Goal: Information Seeking & Learning: Learn about a topic

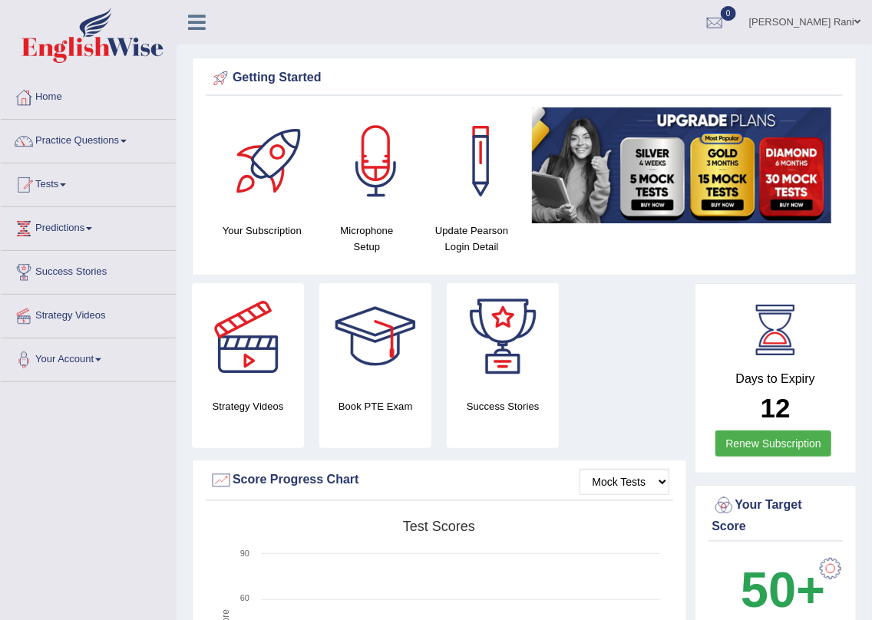
click at [107, 143] on link "Practice Questions" at bounding box center [88, 139] width 175 height 38
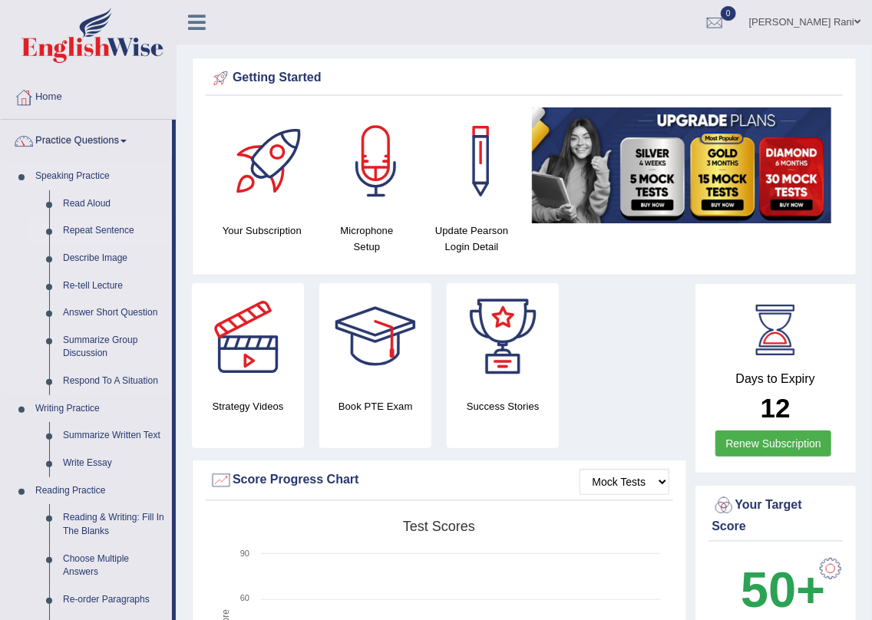
click at [72, 233] on link "Repeat Sentence" at bounding box center [114, 231] width 116 height 28
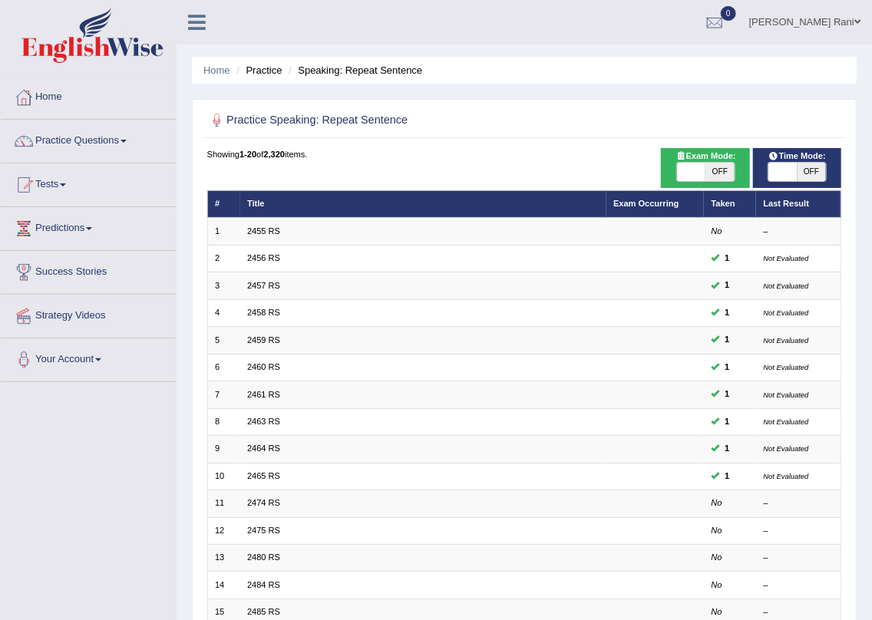
click at [719, 176] on span "OFF" at bounding box center [720, 172] width 28 height 18
checkbox input "true"
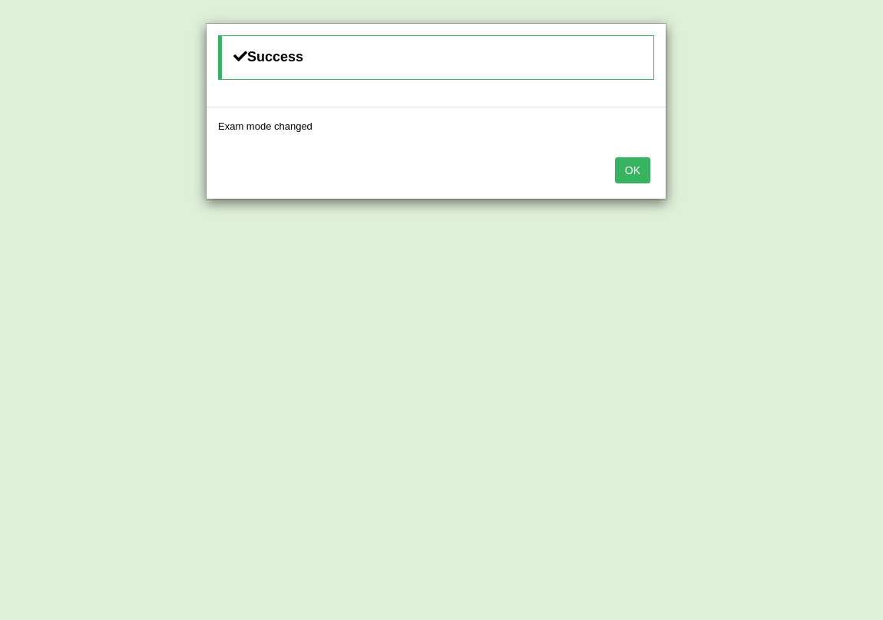
click at [645, 174] on button "OK" at bounding box center [632, 170] width 35 height 26
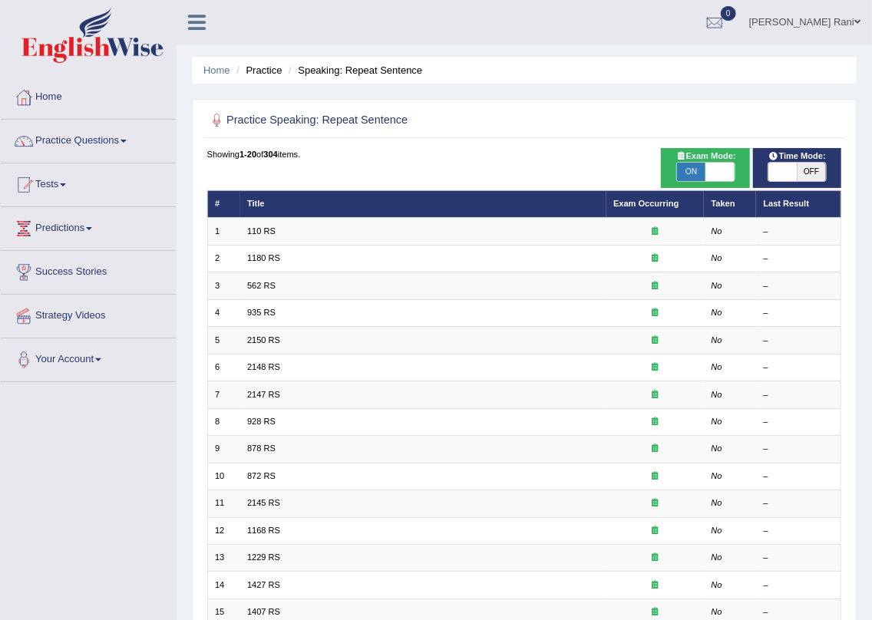
click at [805, 176] on span "OFF" at bounding box center [812, 172] width 28 height 18
checkbox input "true"
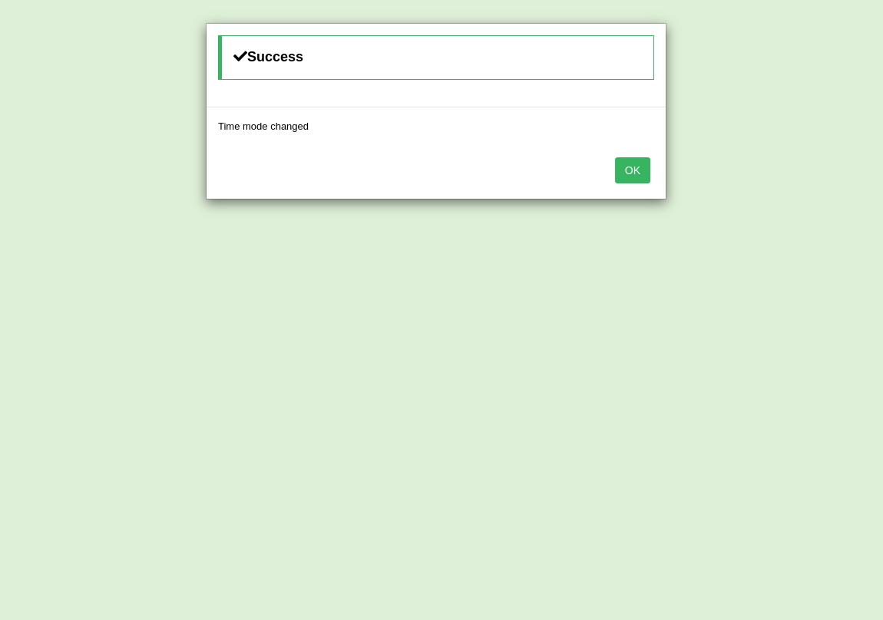
click at [628, 173] on button "OK" at bounding box center [632, 170] width 35 height 26
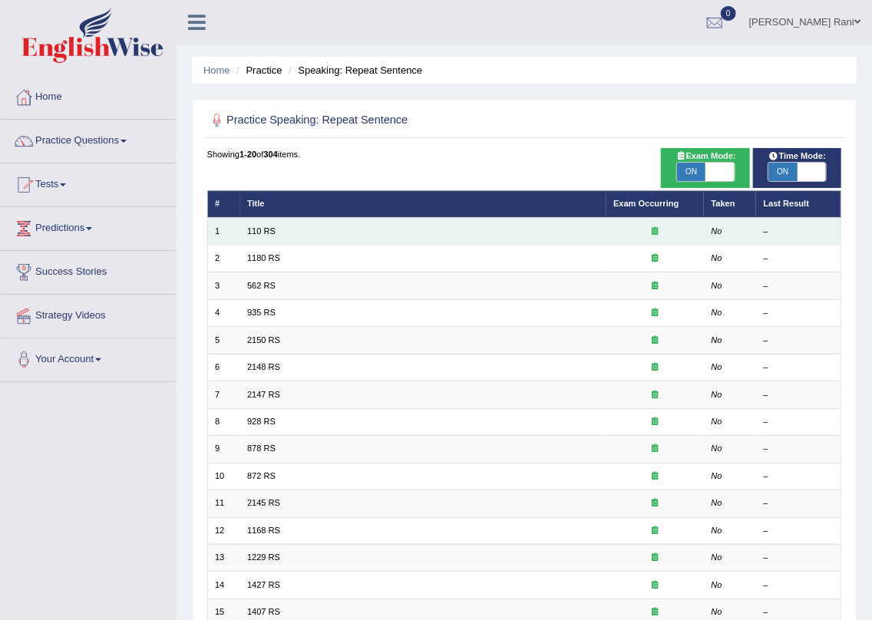
click at [497, 236] on td "110 RS" at bounding box center [423, 231] width 366 height 27
click at [266, 229] on link "110 RS" at bounding box center [261, 230] width 28 height 9
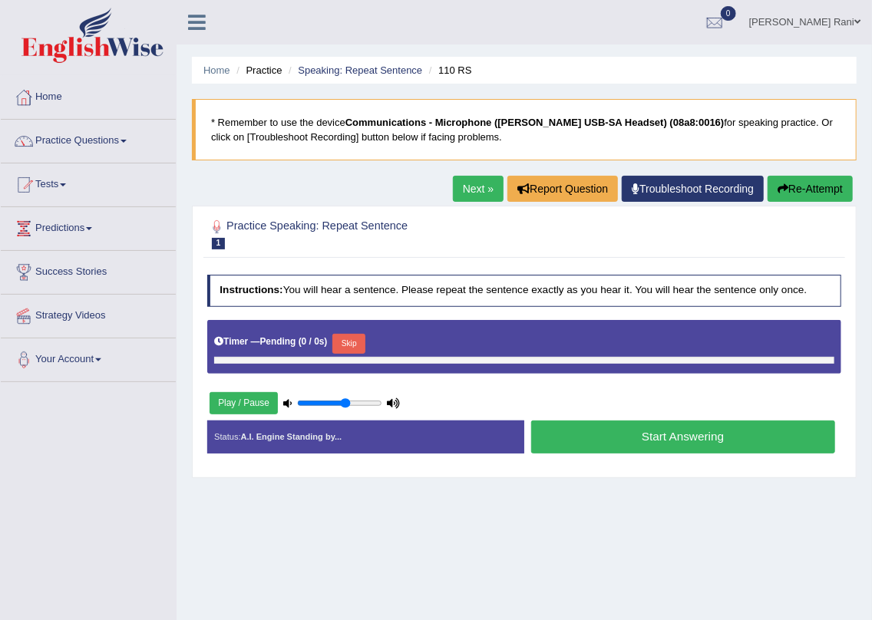
click at [652, 441] on button "Start Answering" at bounding box center [683, 437] width 304 height 33
click at [657, 438] on button "Start Answering" at bounding box center [683, 437] width 304 height 33
click at [219, 227] on div at bounding box center [217, 227] width 20 height 20
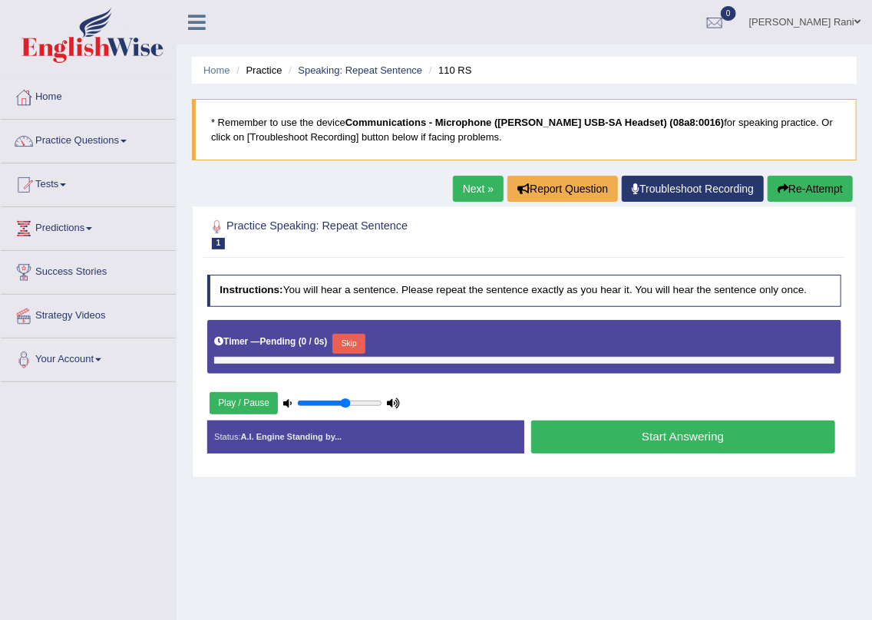
click at [729, 442] on button "Start Answering" at bounding box center [683, 437] width 304 height 33
click at [701, 438] on button "Start Answering" at bounding box center [683, 437] width 304 height 33
click at [681, 428] on button "Start Answering" at bounding box center [683, 437] width 304 height 33
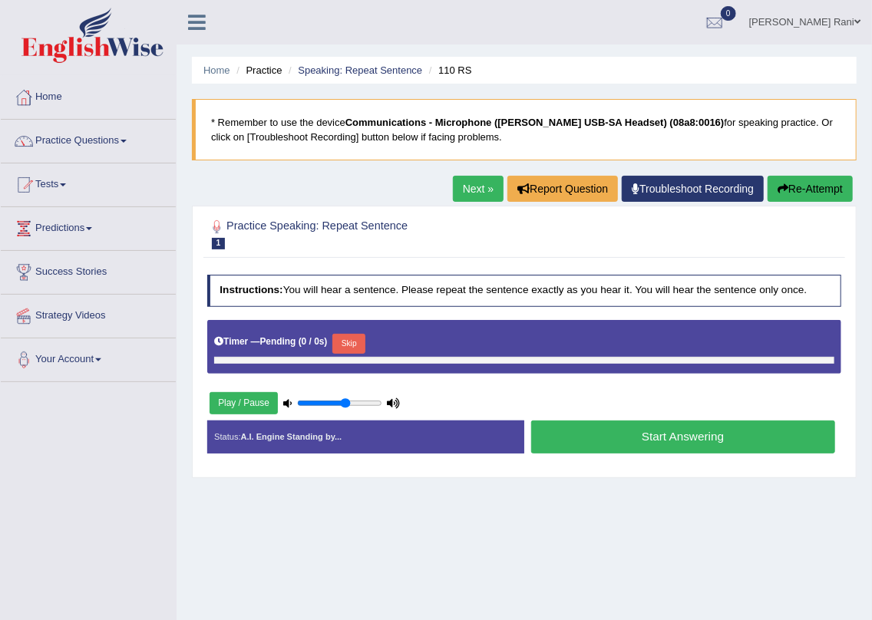
click at [471, 194] on link "Next »" at bounding box center [478, 189] width 51 height 26
click at [638, 443] on button "Start Answering" at bounding box center [683, 437] width 304 height 33
click at [216, 405] on button "Play / Pause" at bounding box center [244, 403] width 68 height 22
click at [225, 402] on button "Play / Pause" at bounding box center [244, 403] width 68 height 22
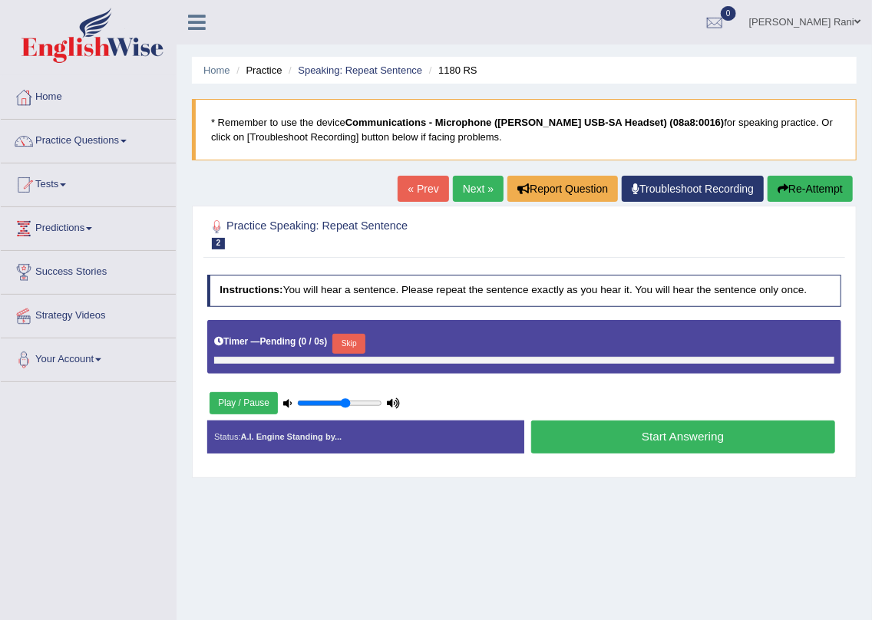
click at [223, 403] on button "Play / Pause" at bounding box center [244, 403] width 68 height 22
click at [212, 223] on div at bounding box center [217, 227] width 20 height 20
click at [216, 226] on div at bounding box center [217, 227] width 20 height 20
click at [295, 405] on div "Play / Pause" at bounding box center [305, 403] width 196 height 33
click at [640, 441] on button "Start Answering" at bounding box center [683, 437] width 304 height 33
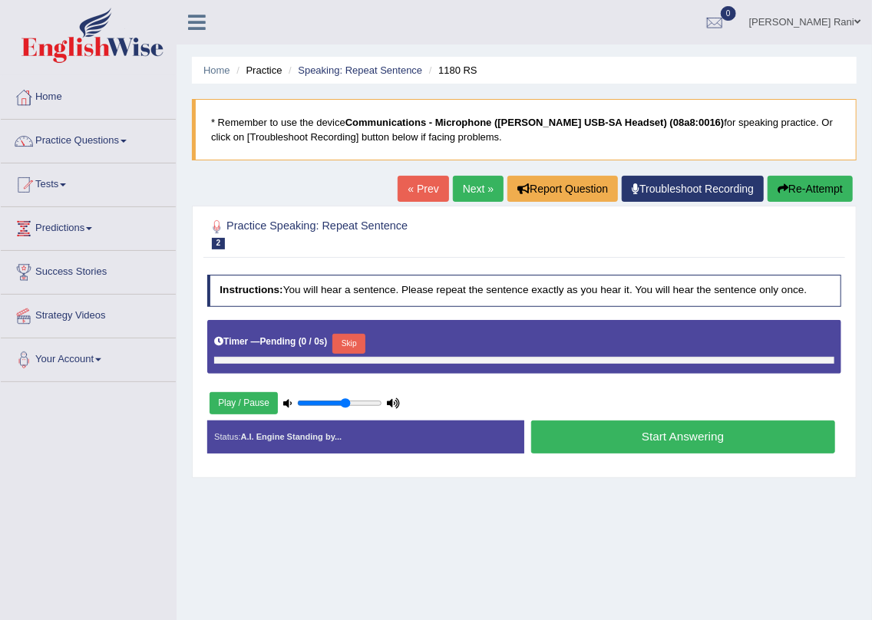
click at [640, 441] on button "Start Answering" at bounding box center [683, 437] width 304 height 33
click at [214, 402] on button "Play / Pause" at bounding box center [244, 403] width 68 height 22
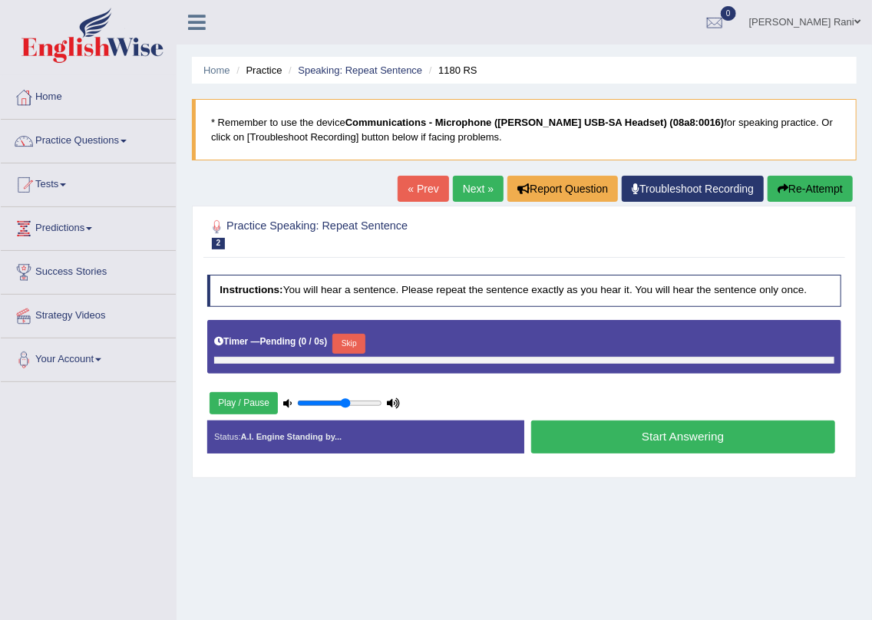
click at [262, 402] on button "Play / Pause" at bounding box center [244, 403] width 68 height 22
click at [228, 401] on button "Play / Pause" at bounding box center [244, 403] width 68 height 22
click at [274, 402] on button "Play / Pause" at bounding box center [244, 403] width 68 height 22
click at [287, 402] on icon at bounding box center [287, 403] width 8 height 8
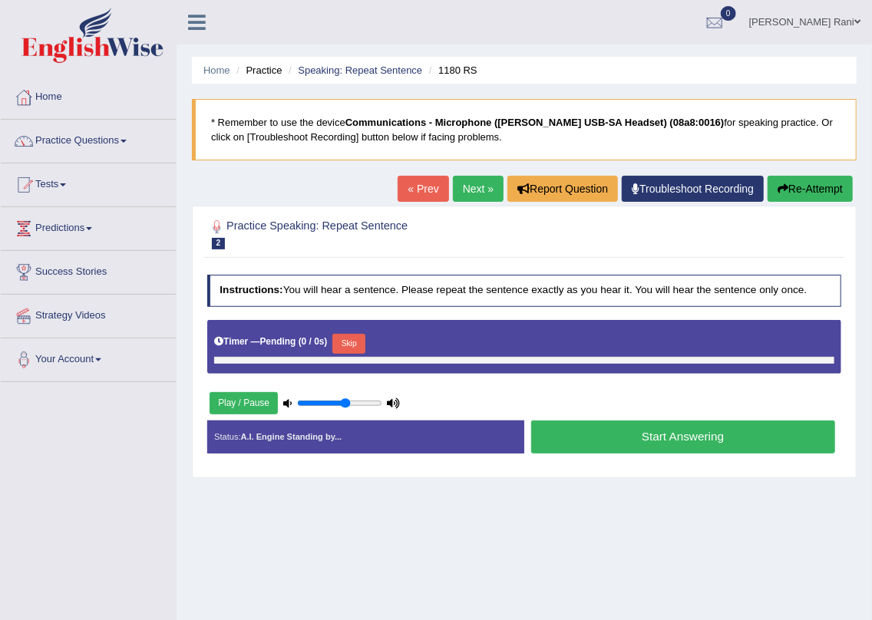
click at [287, 402] on icon at bounding box center [287, 403] width 8 height 8
click at [286, 405] on icon at bounding box center [287, 403] width 8 height 8
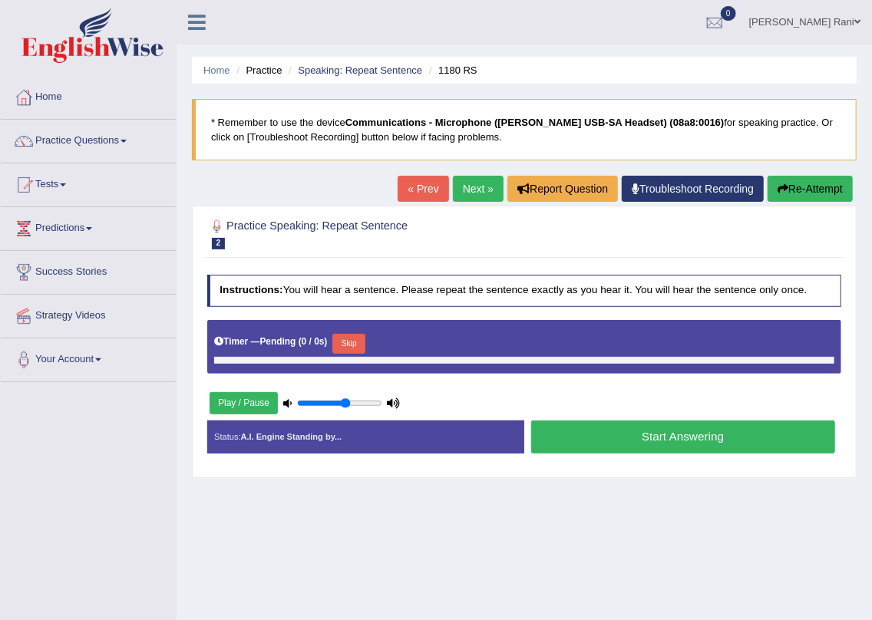
click at [220, 224] on div at bounding box center [217, 227] width 20 height 20
drag, startPoint x: 220, startPoint y: 224, endPoint x: 210, endPoint y: 239, distance: 18.1
click at [211, 237] on h2 "Practice Speaking: Repeat Sentence 2 1180 RS" at bounding box center [404, 233] width 394 height 32
click at [215, 242] on span "2" at bounding box center [219, 244] width 14 height 12
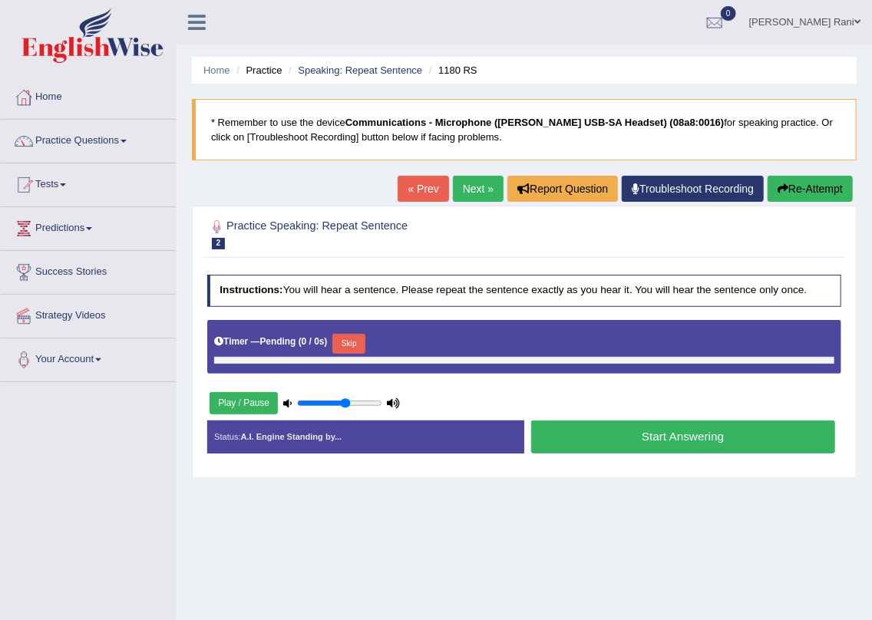
click at [215, 242] on span "2" at bounding box center [219, 244] width 14 height 12
click at [626, 445] on button "Start Answering" at bounding box center [683, 437] width 304 height 33
click at [637, 440] on button "Start Answering" at bounding box center [683, 437] width 304 height 33
click at [689, 428] on button "Start Answering" at bounding box center [683, 437] width 304 height 33
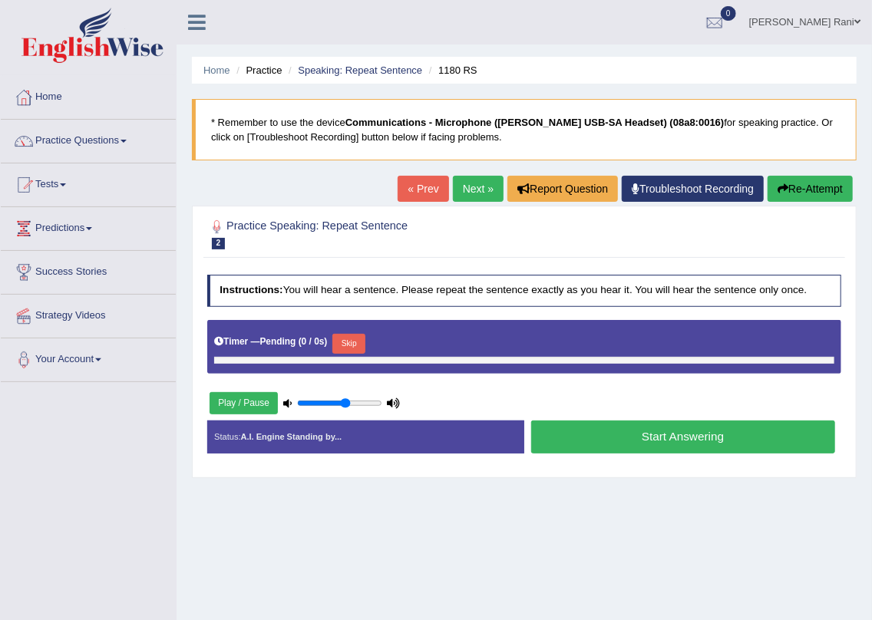
click at [689, 428] on button "Start Answering" at bounding box center [683, 437] width 304 height 33
click at [653, 440] on button "Start Answering" at bounding box center [683, 437] width 304 height 33
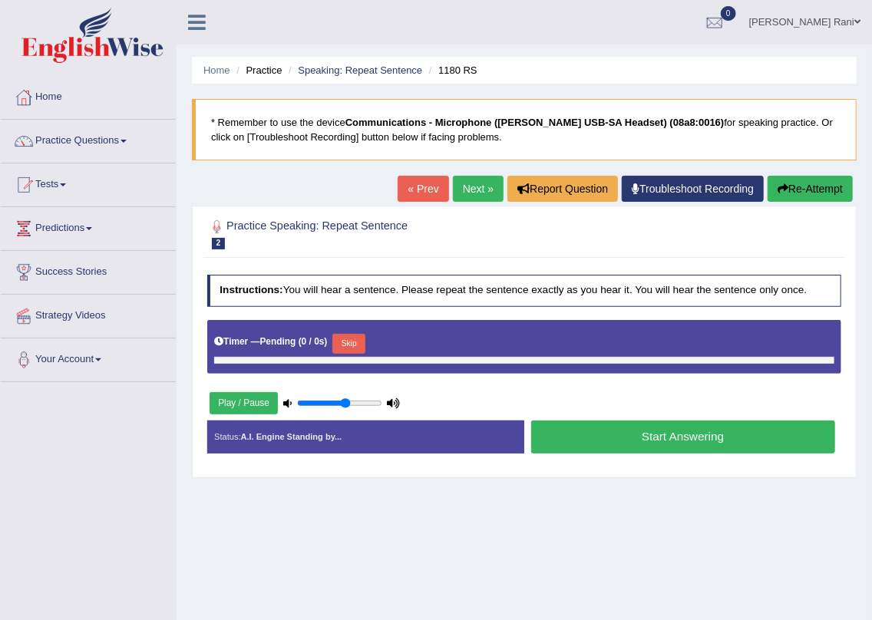
click at [653, 440] on button "Start Answering" at bounding box center [683, 437] width 304 height 33
click at [289, 394] on div "Play / Pause" at bounding box center [305, 403] width 196 height 33
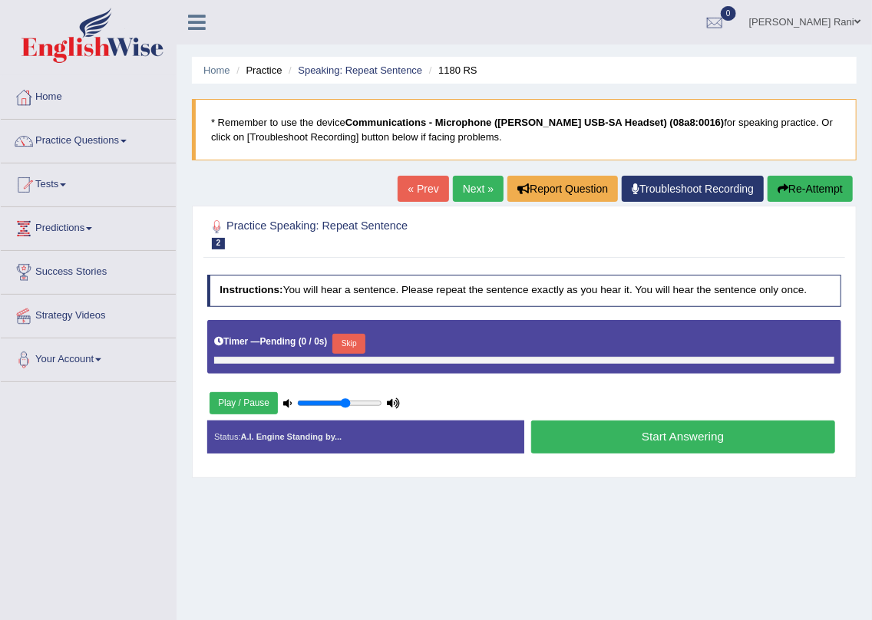
click at [286, 402] on icon at bounding box center [287, 403] width 8 height 8
click at [392, 403] on icon at bounding box center [393, 403] width 13 height 8
click at [235, 407] on button "Play / Pause" at bounding box center [244, 403] width 68 height 22
click at [241, 402] on button "Play / Pause" at bounding box center [244, 403] width 68 height 22
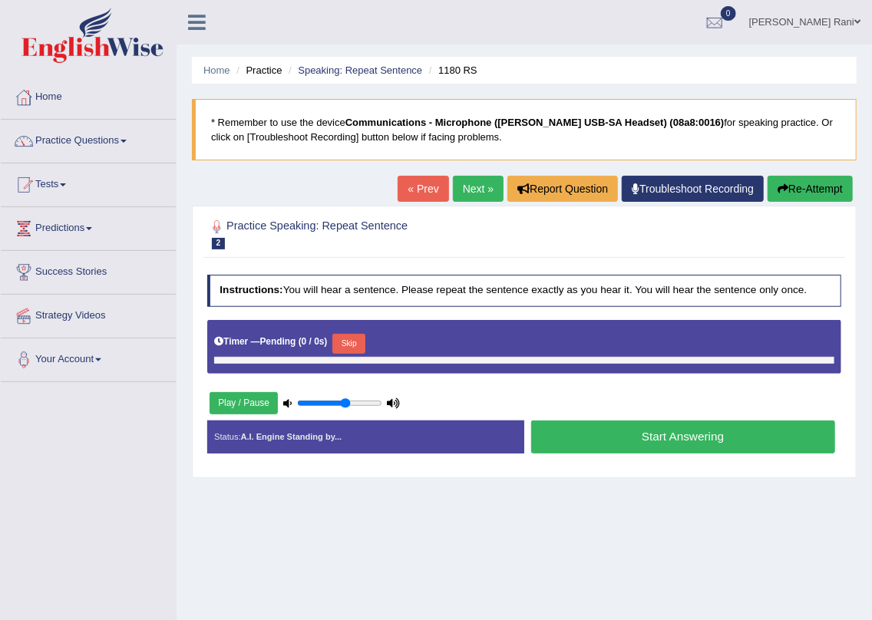
click at [247, 400] on button "Play / Pause" at bounding box center [244, 403] width 68 height 22
click at [669, 193] on link "Troubleshoot Recording" at bounding box center [693, 189] width 142 height 26
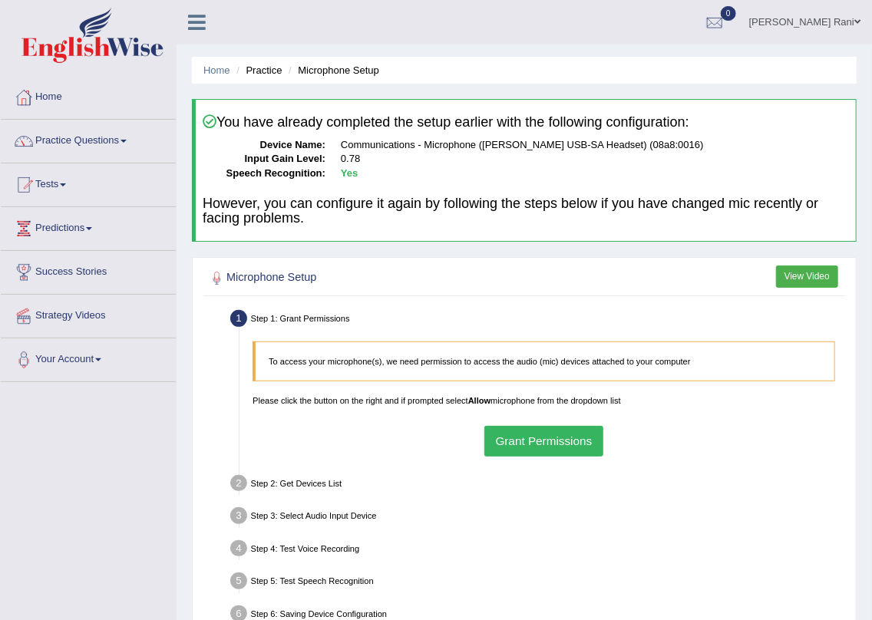
click at [571, 444] on button "Grant Permissions" at bounding box center [543, 441] width 119 height 30
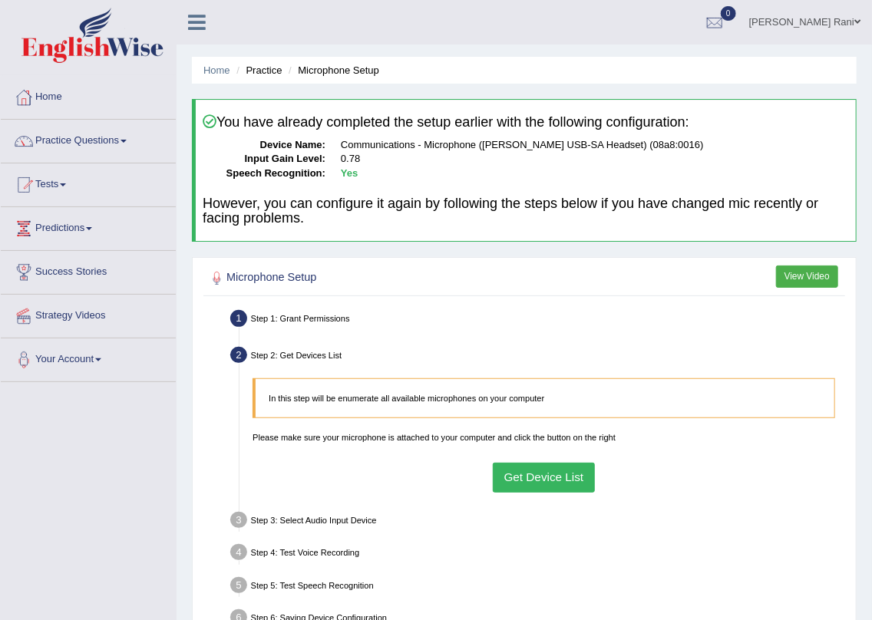
click at [562, 484] on button "Get Device List" at bounding box center [544, 478] width 102 height 30
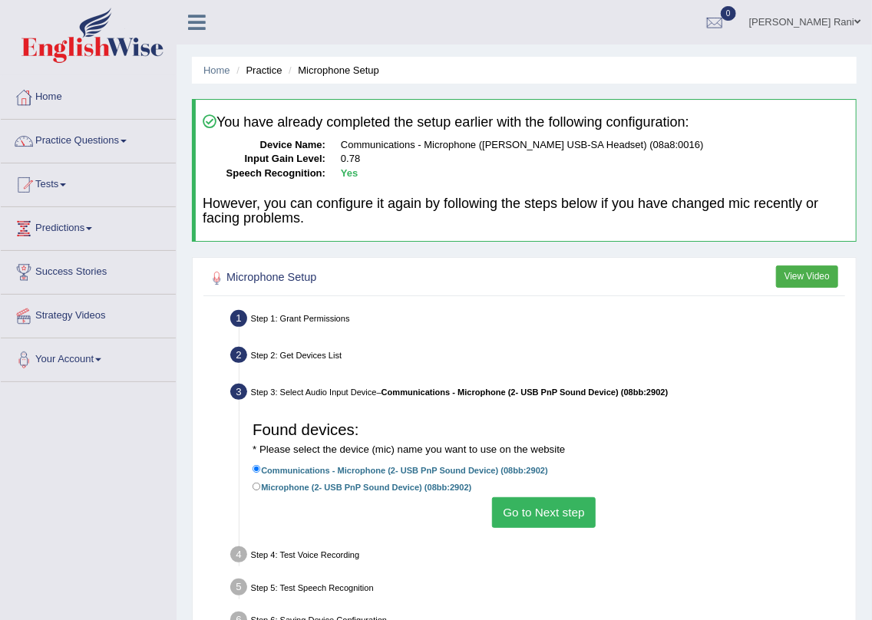
click at [570, 507] on button "Go to Next step" at bounding box center [544, 512] width 104 height 30
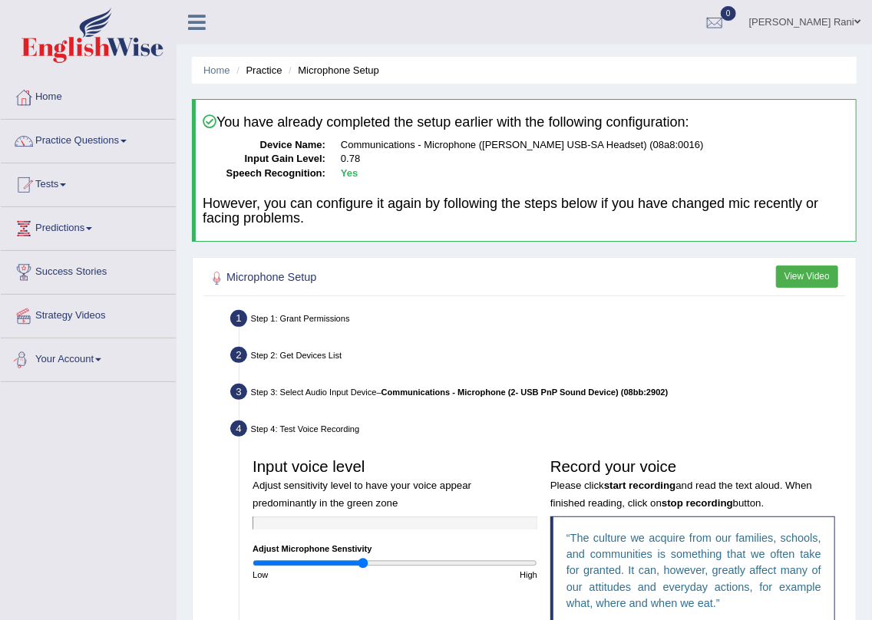
click at [150, 455] on div "Toggle navigation Home Practice Questions Speaking Practice Read Aloud Repeat S…" at bounding box center [436, 435] width 872 height 871
click at [149, 463] on div "Toggle navigation Home Practice Questions Speaking Practice Read Aloud Repeat S…" at bounding box center [436, 435] width 872 height 871
click at [139, 458] on div "Toggle navigation Home Practice Questions Speaking Practice Read Aloud Repeat S…" at bounding box center [436, 435] width 872 height 871
click at [216, 276] on div at bounding box center [217, 279] width 20 height 20
click at [852, 375] on div "Microphone Setup View Video Step 1: Grant Permissions To access your microphone…" at bounding box center [524, 543] width 665 height 573
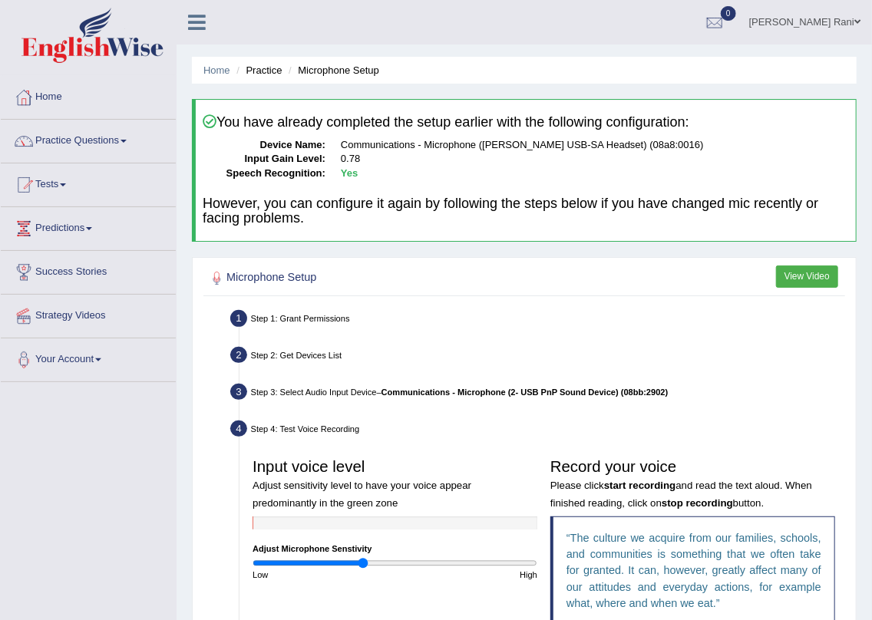
click at [859, 369] on div "Home Practice Microphone Setup You have already completed the setup earlier wit…" at bounding box center [525, 420] width 696 height 841
click at [867, 480] on div "Home Practice Microphone Setup You have already completed the setup earlier wit…" at bounding box center [525, 420] width 696 height 841
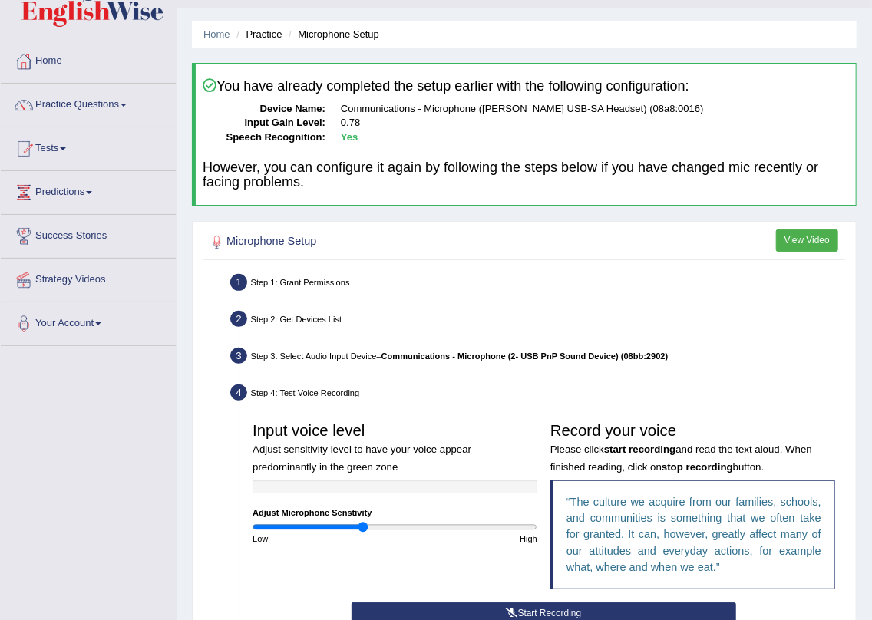
scroll to position [52, 0]
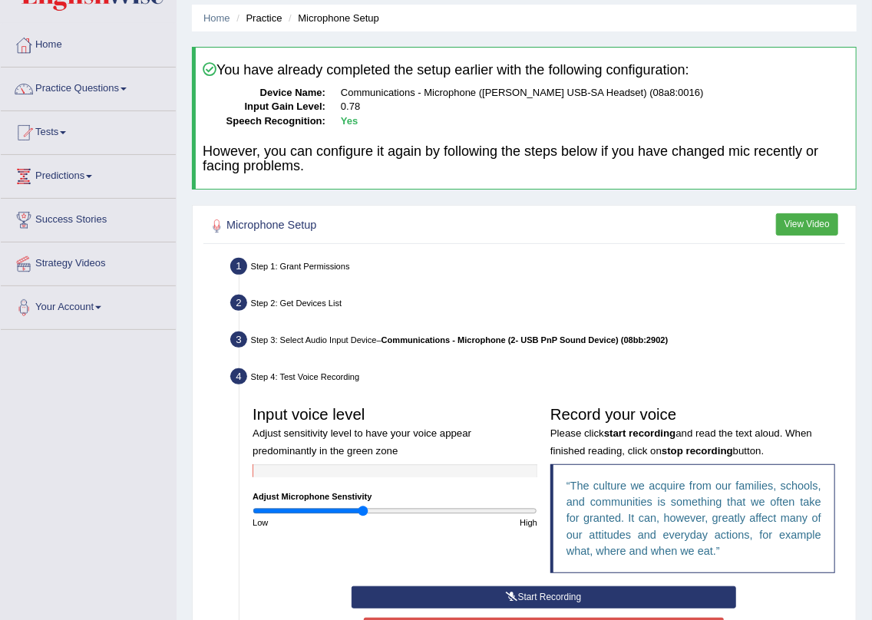
click at [871, 228] on div "Home Practice Microphone Setup You have already completed the setup earlier wit…" at bounding box center [525, 368] width 696 height 841
drag, startPoint x: 871, startPoint y: 201, endPoint x: 872, endPoint y: 180, distance: 21.5
click at [871, 199] on html "Toggle navigation Home Practice Questions Speaking Practice Read Aloud Repeat S…" at bounding box center [436, 258] width 872 height 620
click at [503, 593] on button "Start Recording" at bounding box center [544, 598] width 384 height 22
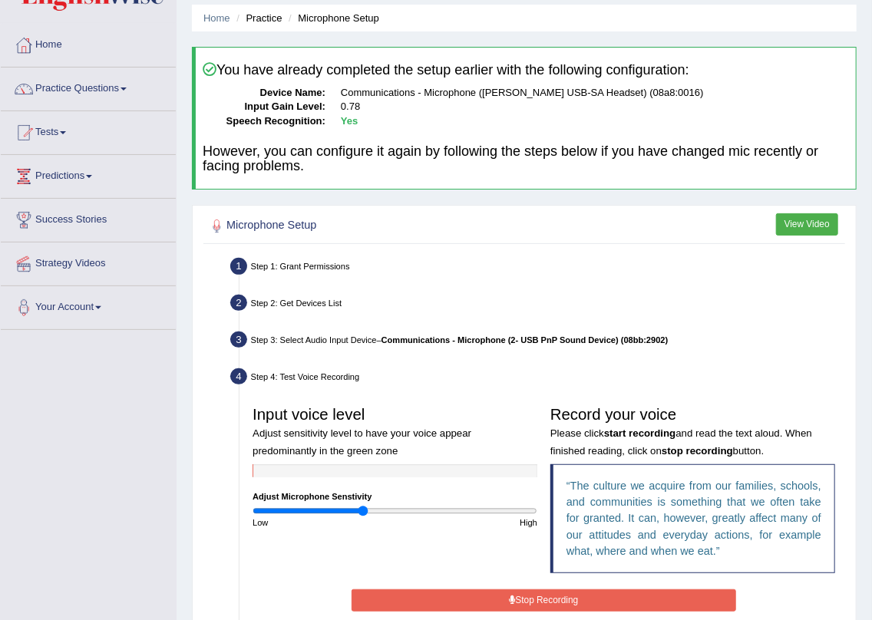
click at [518, 600] on button "Stop Recording" at bounding box center [544, 601] width 384 height 22
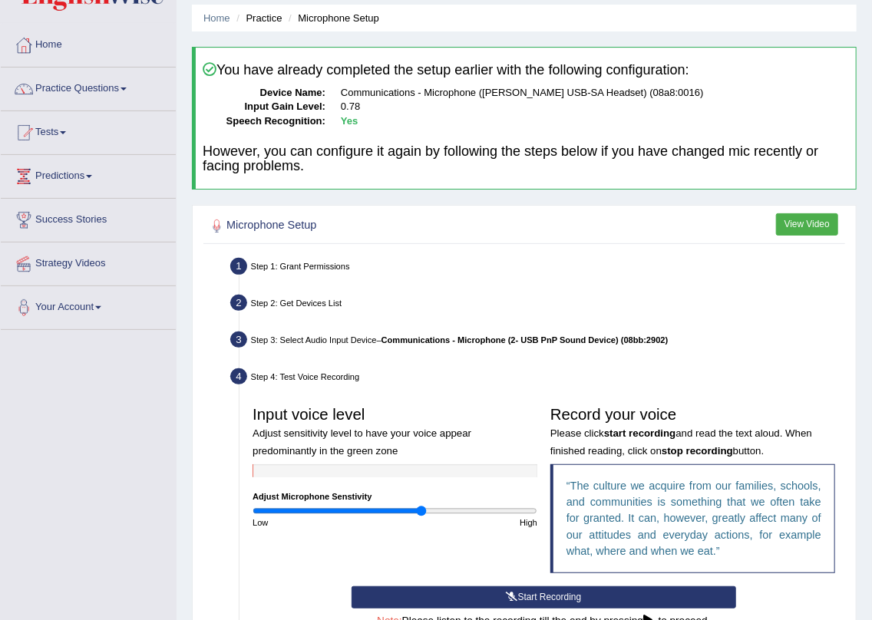
type input "1.2"
click at [421, 511] on input "range" at bounding box center [395, 511] width 285 height 11
click at [773, 297] on div "Step 2: Get Devices List" at bounding box center [538, 305] width 626 height 28
click at [607, 193] on div "Home Practice Microphone Setup You have already completed the setup earlier wit…" at bounding box center [525, 400] width 696 height 904
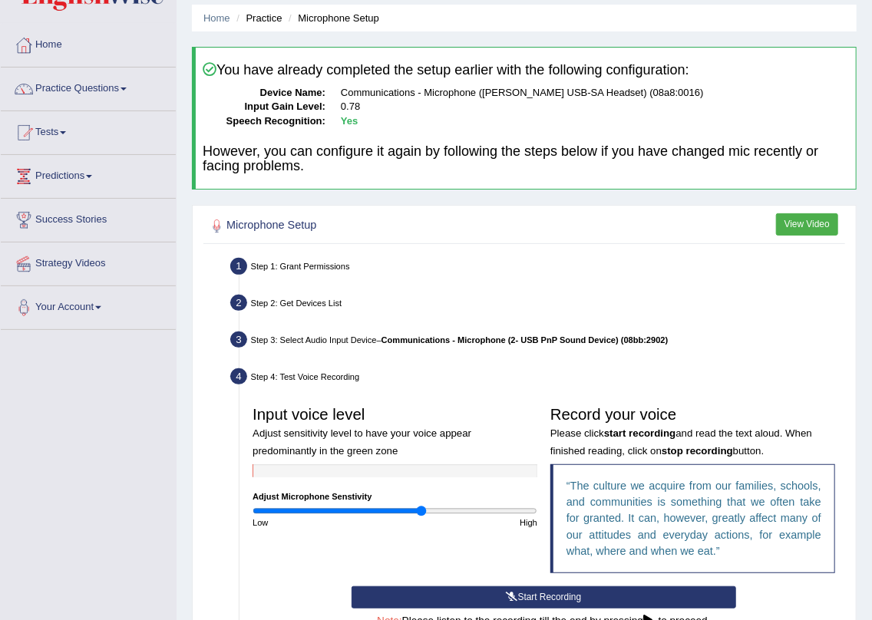
click at [607, 193] on div "Home Practice Microphone Setup You have already completed the setup earlier wit…" at bounding box center [525, 400] width 696 height 904
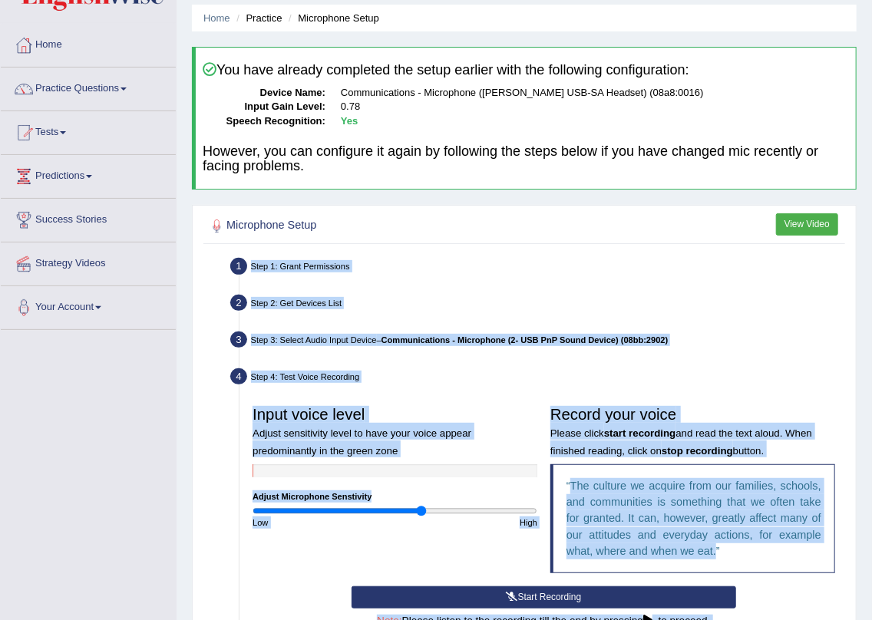
drag, startPoint x: 851, startPoint y: 503, endPoint x: 864, endPoint y: 506, distance: 14.2
click at [864, 506] on div "Home Practice Microphone Setup You have already completed the setup earlier wit…" at bounding box center [525, 400] width 696 height 904
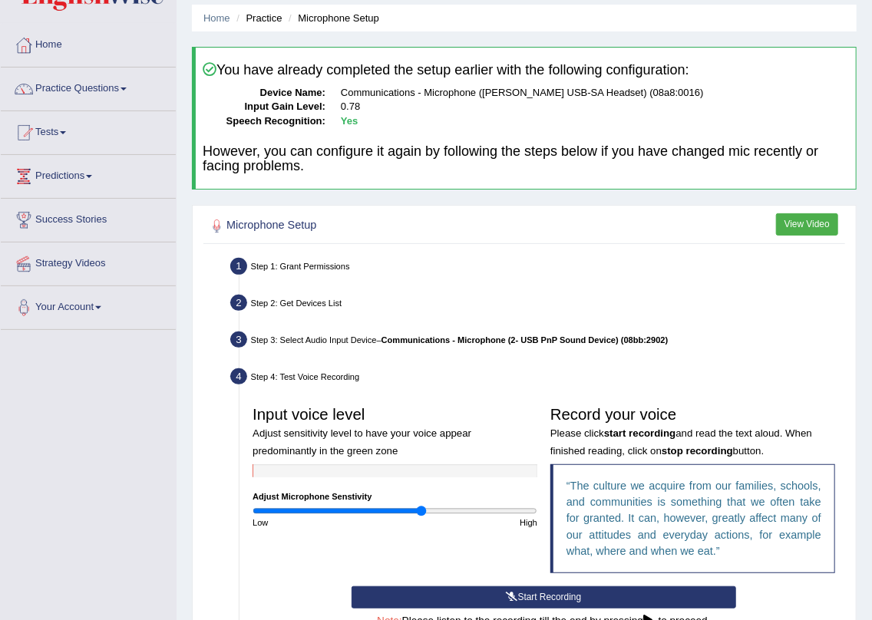
click at [864, 501] on div "Home Practice Microphone Setup You have already completed the setup earlier wit…" at bounding box center [525, 400] width 696 height 904
click at [861, 579] on div "Home Practice Microphone Setup You have already completed the setup earlier wit…" at bounding box center [525, 400] width 696 height 904
drag, startPoint x: 858, startPoint y: 533, endPoint x: 858, endPoint y: 517, distance: 15.4
click at [858, 532] on div "Home Practice Microphone Setup You have already completed the setup earlier wit…" at bounding box center [525, 400] width 696 height 904
click at [854, 501] on div "Microphone Setup View Video Step 1: Grant Permissions To access your microphone…" at bounding box center [524, 523] width 665 height 636
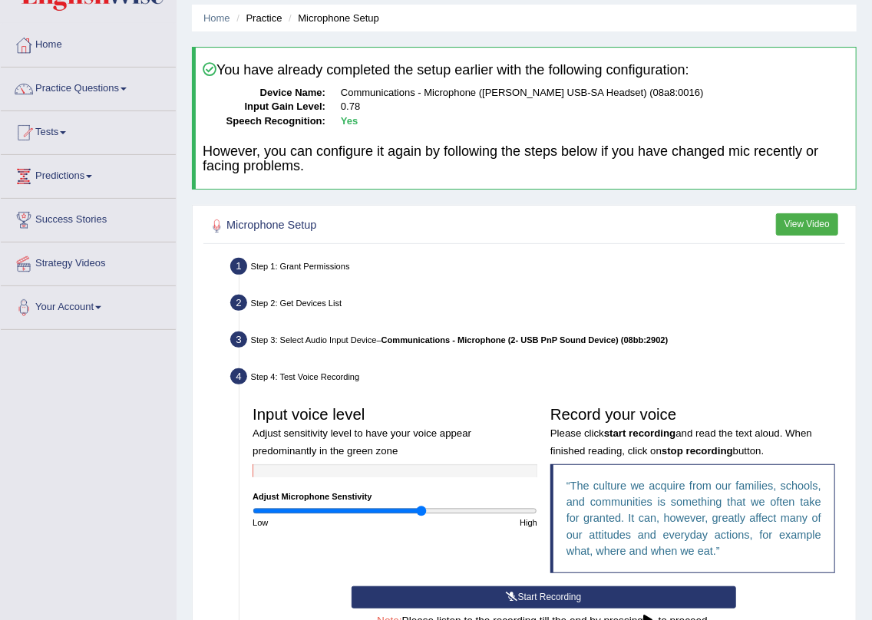
click at [536, 600] on button "Start Recording" at bounding box center [544, 598] width 384 height 22
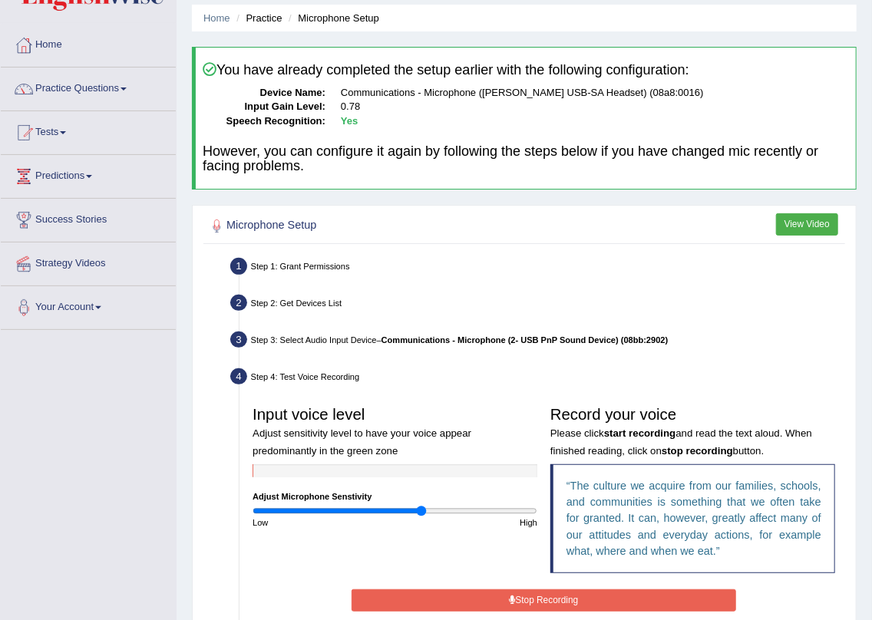
click at [536, 600] on button "Stop Recording" at bounding box center [544, 601] width 384 height 22
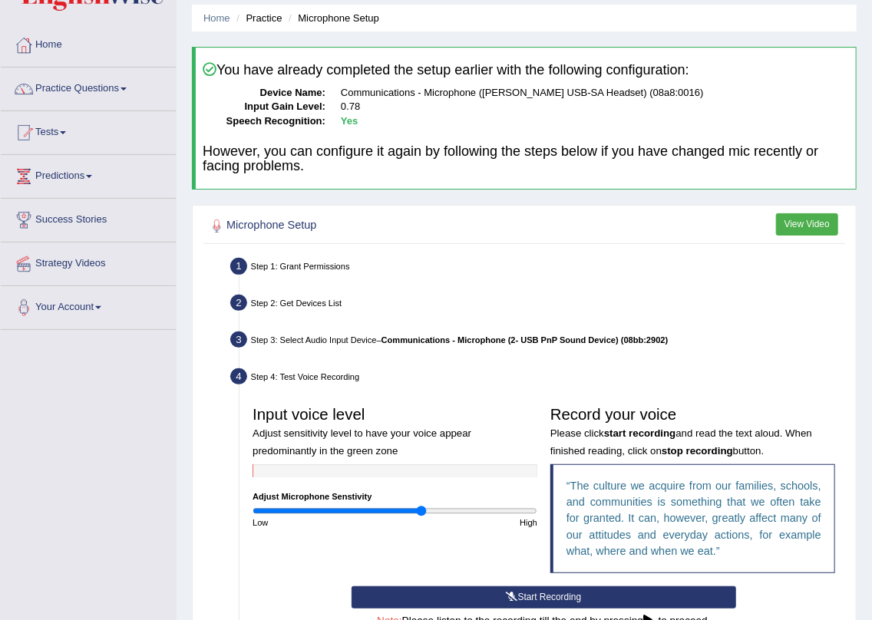
click at [143, 457] on div "Toggle navigation Home Practice Questions Speaking Practice Read Aloud Repeat S…" at bounding box center [436, 415] width 872 height 934
click at [216, 228] on div at bounding box center [217, 226] width 20 height 20
click at [314, 197] on div "Home Practice Microphone Setup You have already completed the setup earlier wit…" at bounding box center [525, 400] width 696 height 904
click at [783, 107] on dd "0.78" at bounding box center [595, 107] width 508 height 15
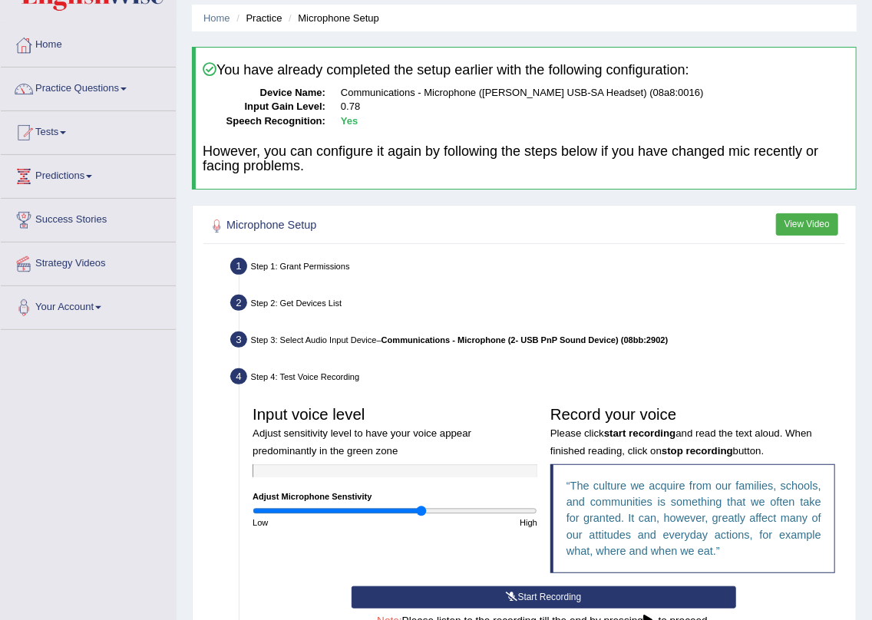
click at [783, 107] on dd "0.78" at bounding box center [595, 107] width 508 height 15
click at [841, 227] on div at bounding box center [524, 226] width 635 height 27
click at [825, 232] on button "View Video" at bounding box center [807, 224] width 62 height 22
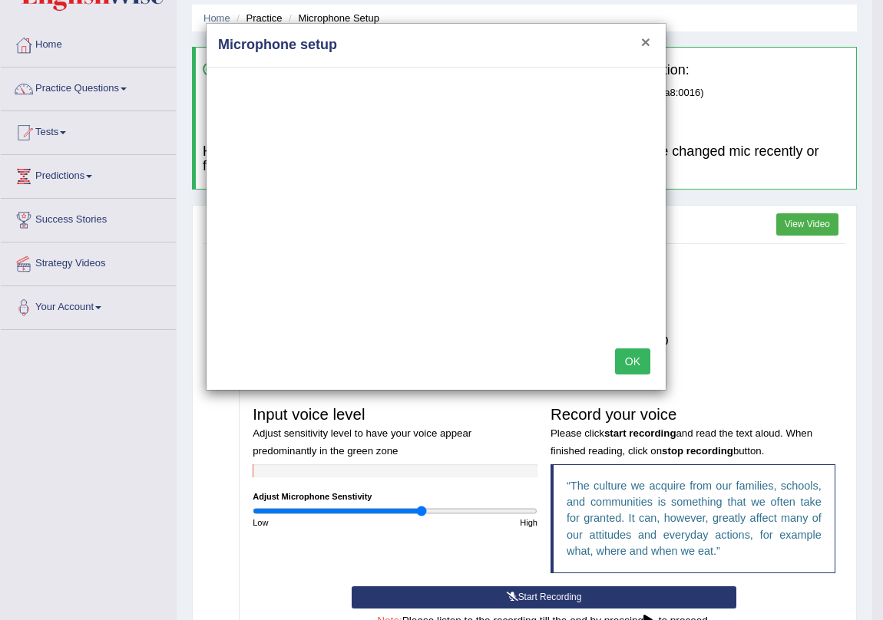
click at [648, 34] on button "×" at bounding box center [645, 42] width 9 height 16
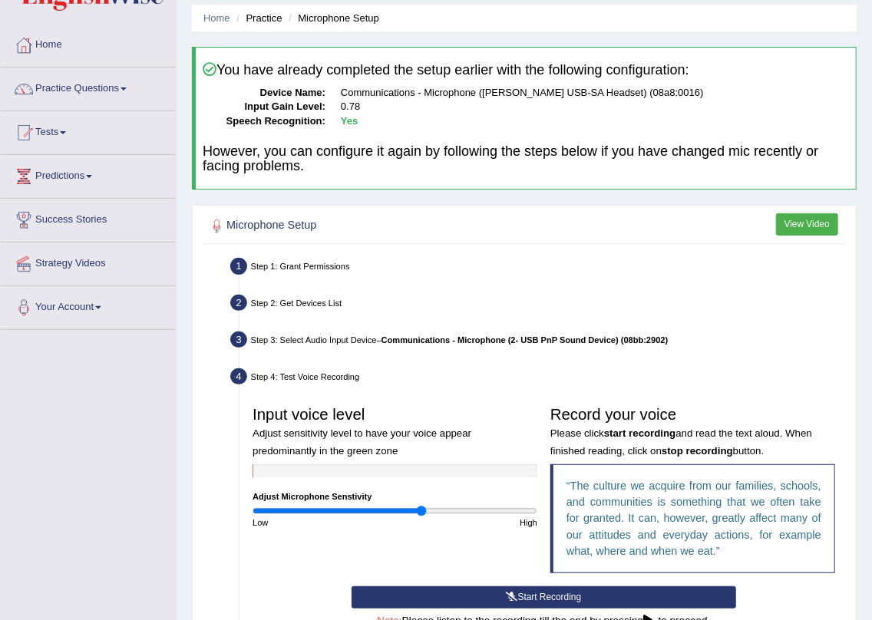
click at [841, 295] on div "Step 2: Get Devices List" at bounding box center [538, 305] width 626 height 28
click at [869, 311] on div "Home Practice Microphone Setup You have already completed the setup earlier wit…" at bounding box center [525, 400] width 696 height 904
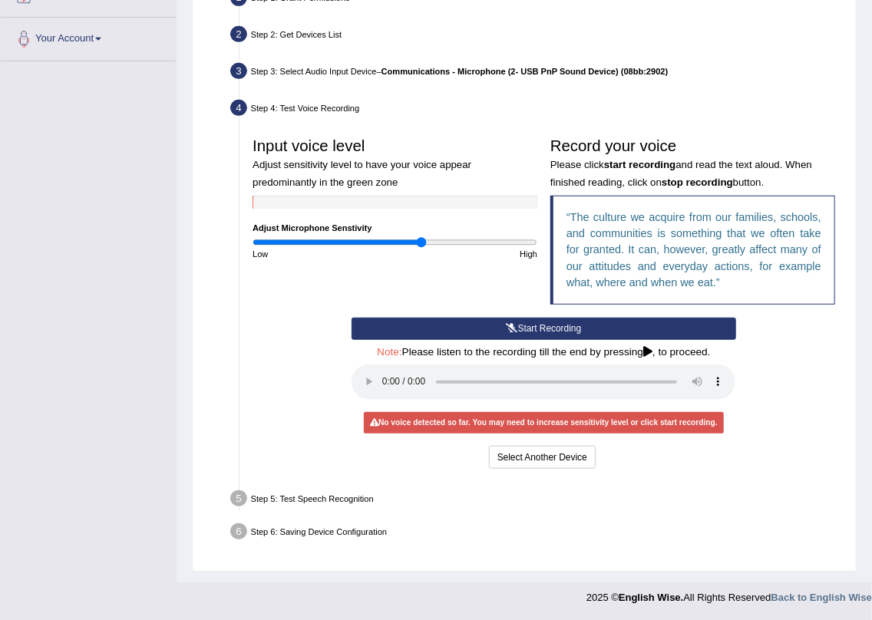
click at [163, 569] on div "Toggle navigation Home Practice Questions Speaking Practice Read Aloud Repeat S…" at bounding box center [436, 146] width 872 height 934
click at [859, 388] on div "Home Practice Microphone Setup You have already completed the setup earlier wit…" at bounding box center [525, 131] width 696 height 904
click at [852, 278] on div "Microphone Setup View Video Step 1: Grant Permissions To access your microphone…" at bounding box center [524, 254] width 665 height 636
click at [59, 313] on div "Toggle navigation Home Practice Questions Speaking Practice Read Aloud Repeat S…" at bounding box center [436, 146] width 872 height 934
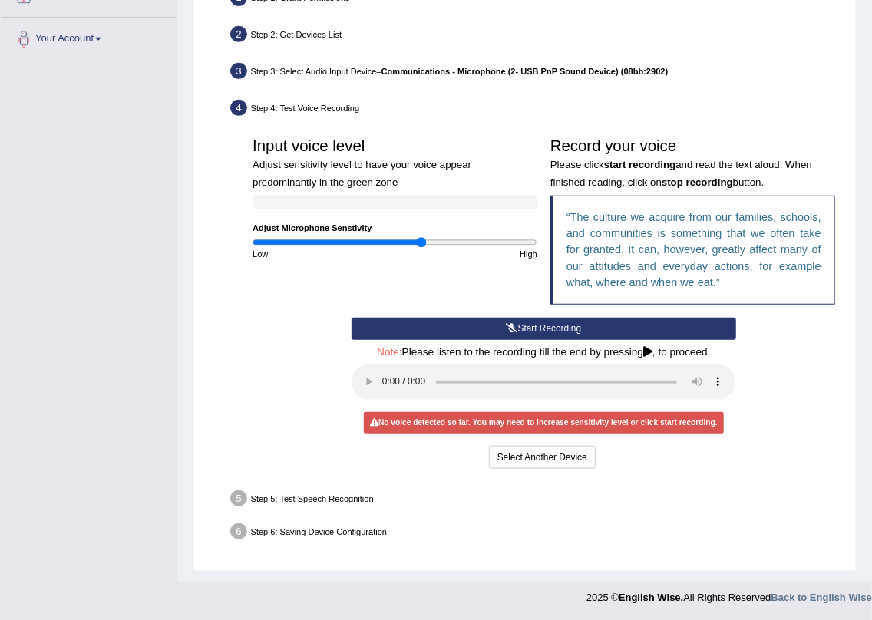
click at [68, 308] on div "Toggle navigation Home Practice Questions Speaking Practice Read Aloud Repeat S…" at bounding box center [436, 146] width 872 height 934
click at [129, 212] on div "Toggle navigation Home Practice Questions Speaking Practice Read Aloud Repeat S…" at bounding box center [436, 146] width 872 height 934
click at [210, 557] on div "Step 1: Grant Permissions To access your microphone(s), we need permission to a…" at bounding box center [523, 275] width 641 height 580
click at [815, 51] on ul "Step 1: Grant Permissions To access your microphone(s), we need permission to a…" at bounding box center [524, 266] width 635 height 563
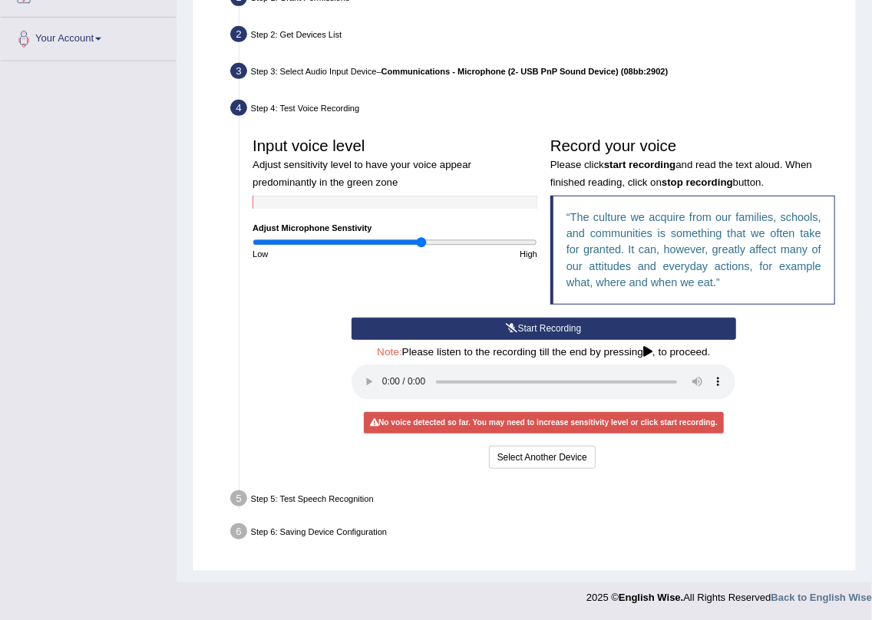
drag, startPoint x: 871, startPoint y: 48, endPoint x: 874, endPoint y: 61, distance: 14.2
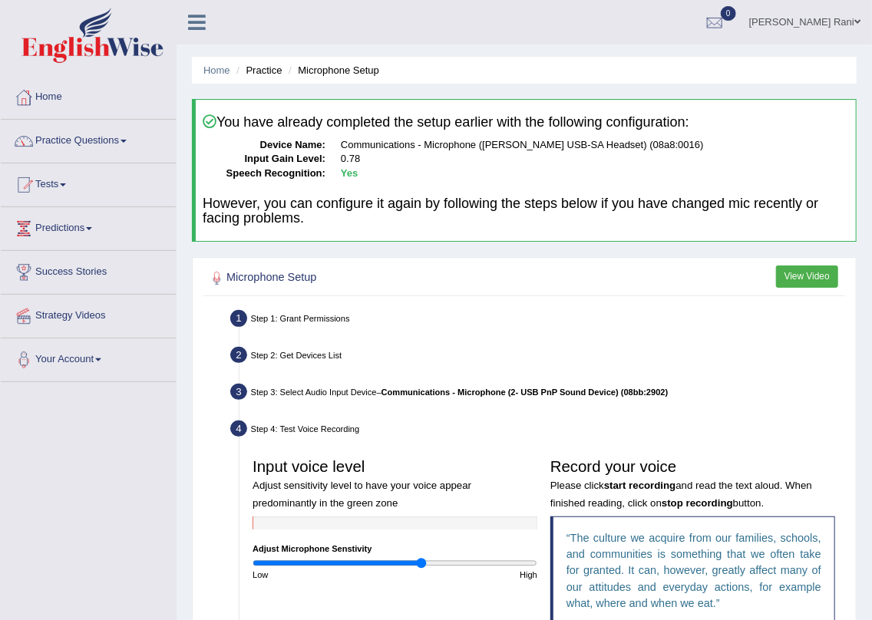
drag, startPoint x: 869, startPoint y: 122, endPoint x: 869, endPoint y: 138, distance: 16.1
click at [869, 138] on div "Home Practice Microphone Setup You have already completed the setup earlier wit…" at bounding box center [525, 452] width 696 height 904
click at [809, 28] on link "[PERSON_NAME] Rani" at bounding box center [805, 20] width 134 height 40
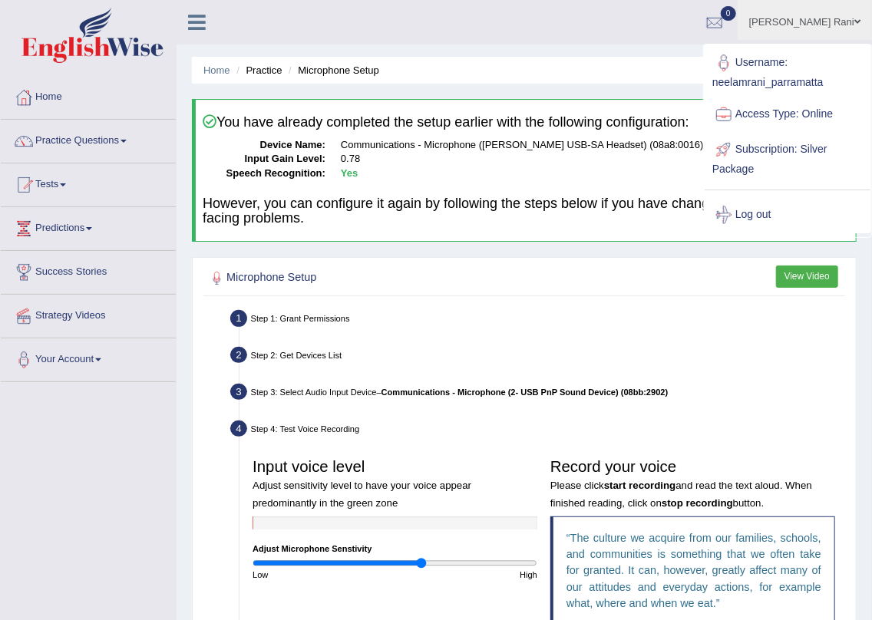
click at [809, 28] on link "[PERSON_NAME] Rani" at bounding box center [805, 20] width 134 height 40
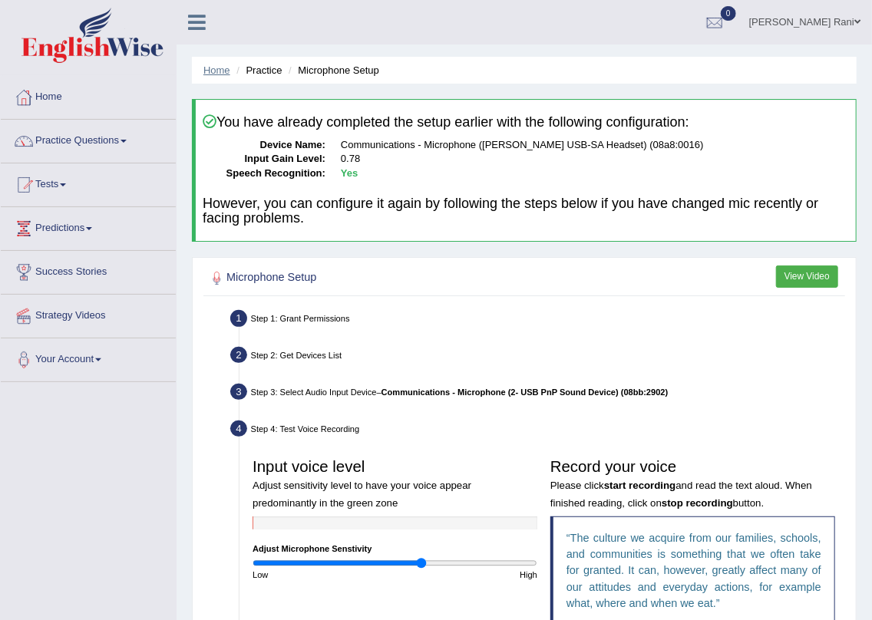
click at [220, 74] on link "Home" at bounding box center [216, 70] width 27 height 12
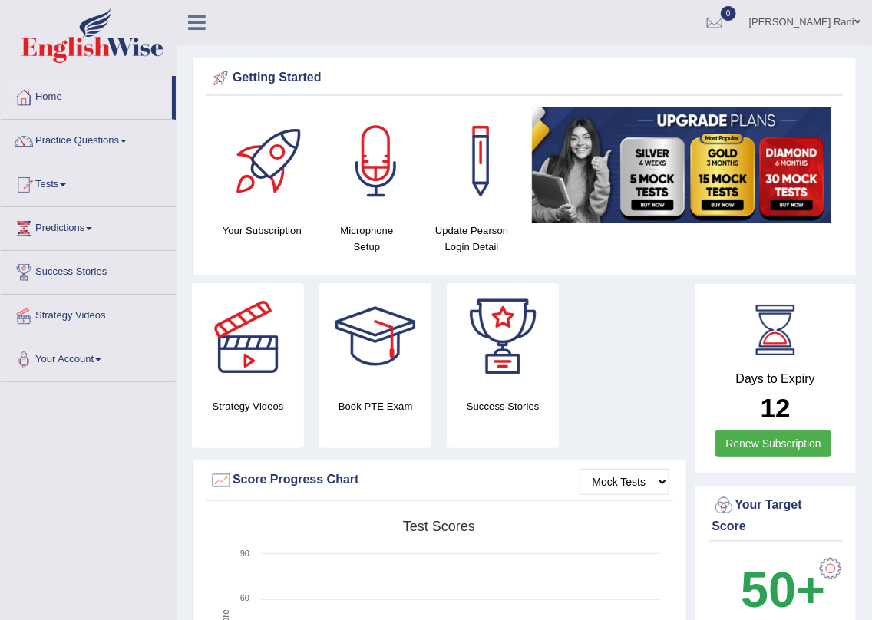
click at [103, 149] on link "Practice Questions" at bounding box center [88, 139] width 175 height 38
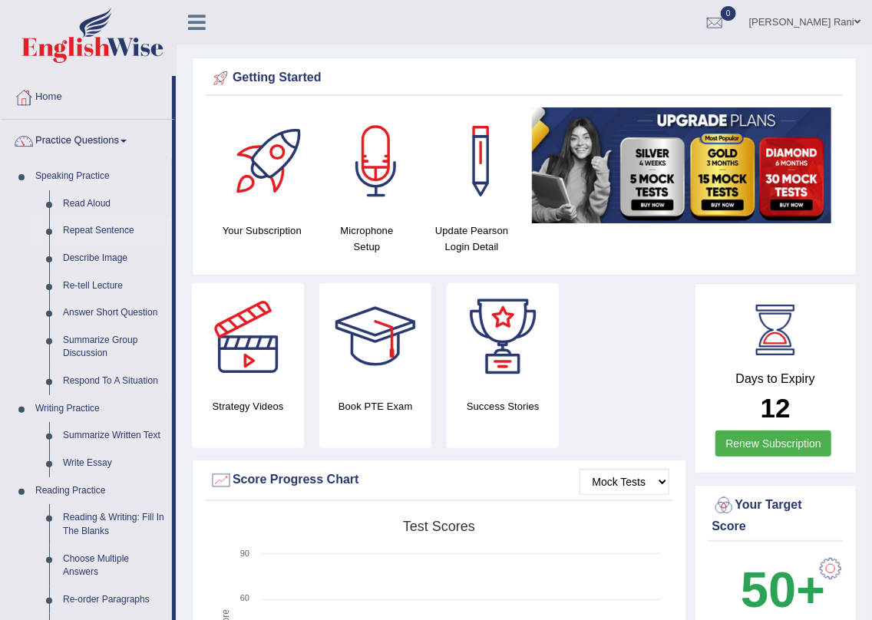
click at [71, 235] on link "Repeat Sentence" at bounding box center [114, 231] width 116 height 28
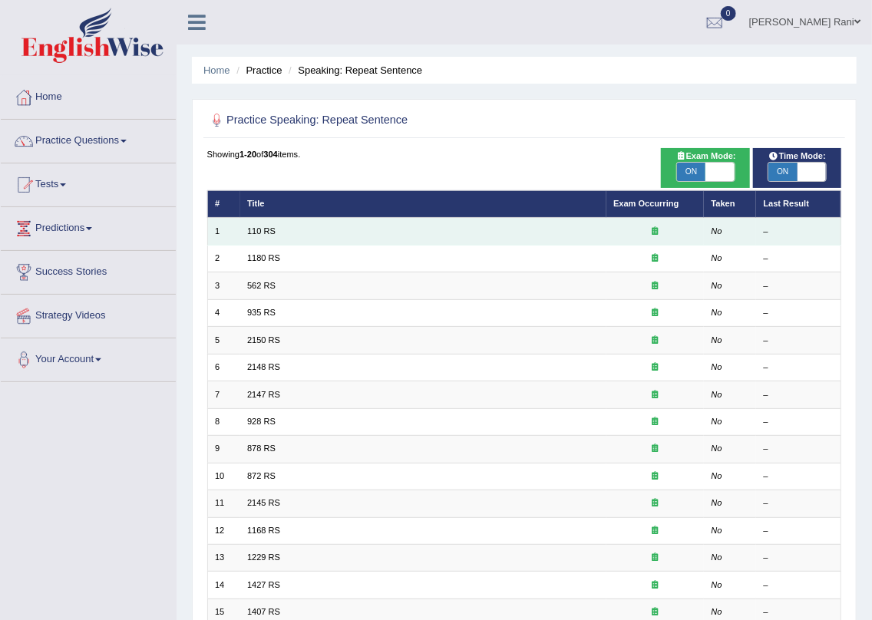
click at [244, 231] on td "110 RS" at bounding box center [423, 231] width 366 height 27
click at [253, 233] on link "110 RS" at bounding box center [261, 230] width 28 height 9
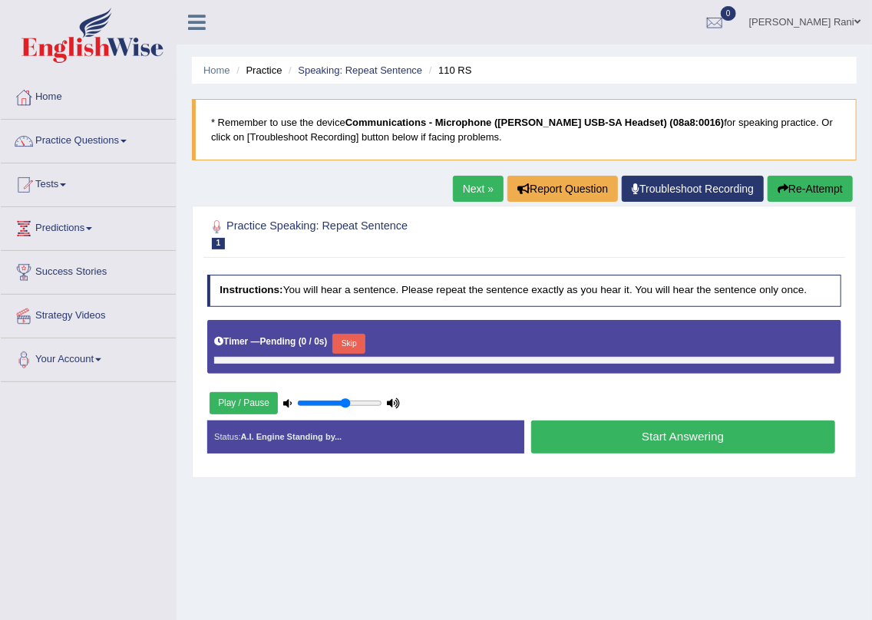
click at [686, 441] on button "Start Answering" at bounding box center [683, 437] width 304 height 33
click at [686, 437] on button "Start Answering" at bounding box center [683, 437] width 304 height 33
click at [654, 436] on button "Start Answering" at bounding box center [683, 437] width 304 height 33
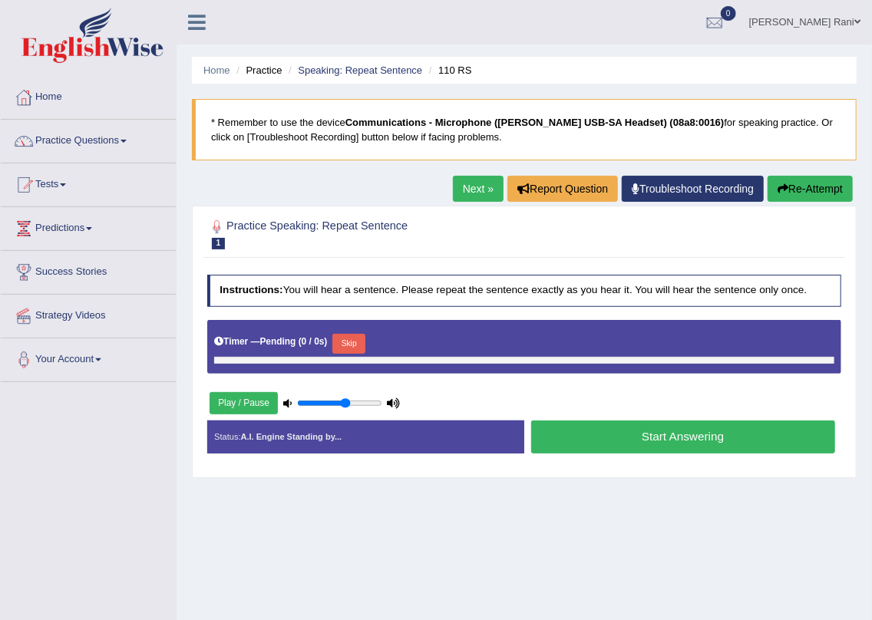
click at [654, 436] on button "Start Answering" at bounding box center [683, 437] width 304 height 33
click at [458, 195] on link "Next »" at bounding box center [478, 189] width 51 height 26
click at [643, 440] on button "Start Answering" at bounding box center [683, 437] width 304 height 33
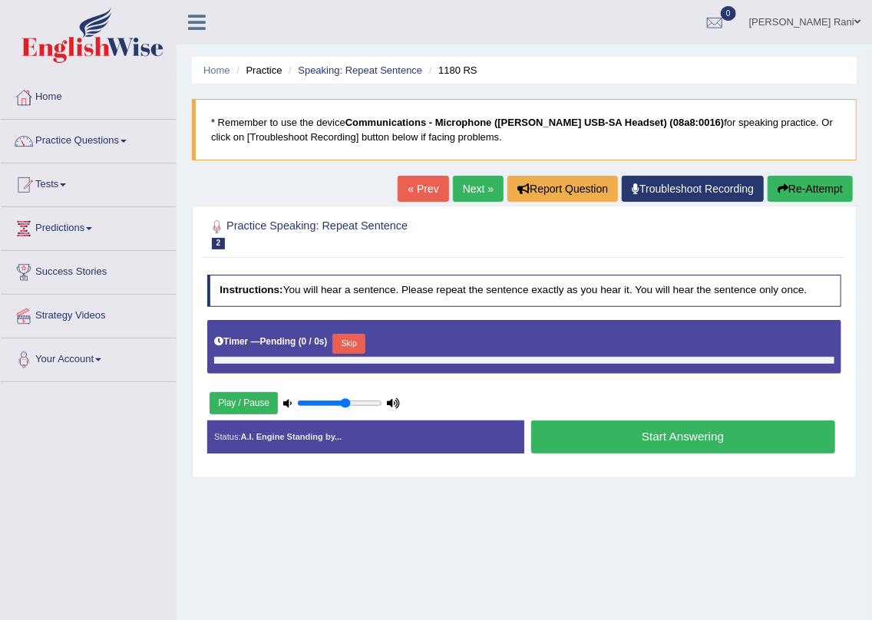
click at [643, 440] on button "Start Answering" at bounding box center [683, 437] width 304 height 33
click at [665, 443] on button "Start Answering" at bounding box center [683, 437] width 304 height 33
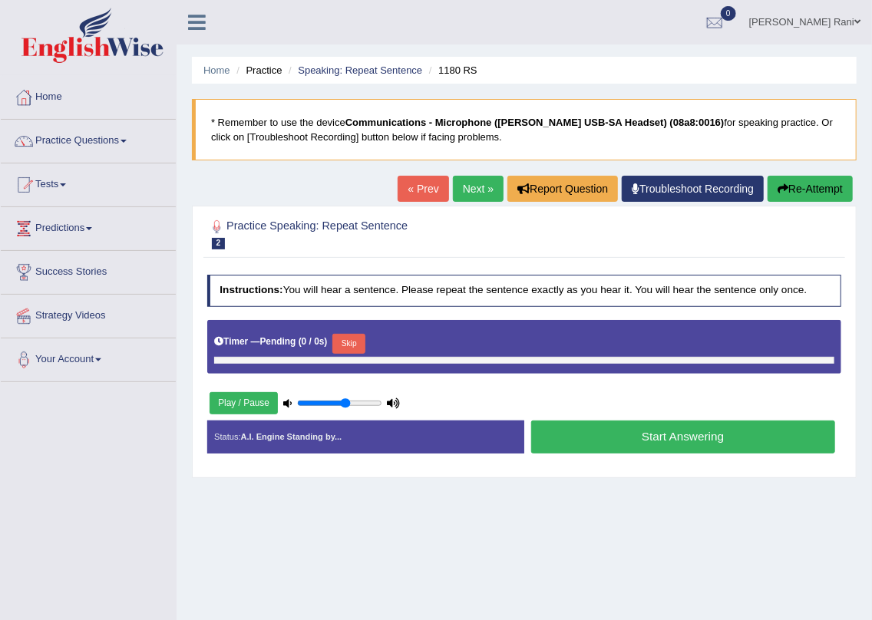
click at [665, 440] on button "Start Answering" at bounding box center [683, 437] width 304 height 33
click at [216, 226] on div at bounding box center [217, 227] width 20 height 20
click at [287, 395] on div "Play / Pause" at bounding box center [305, 403] width 196 height 33
click at [349, 345] on button "Skip" at bounding box center [348, 344] width 33 height 20
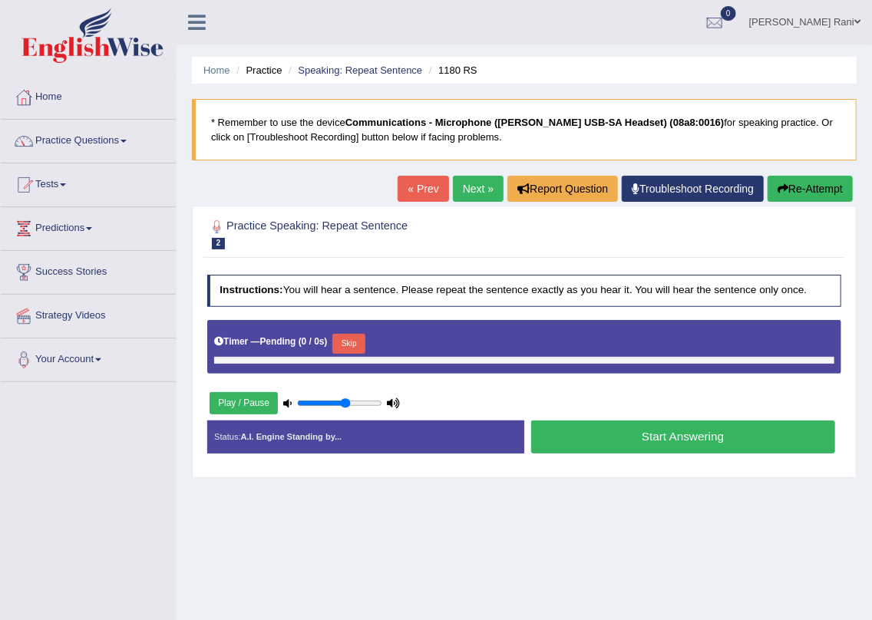
click at [666, 451] on button "Start Answering" at bounding box center [683, 437] width 304 height 33
click at [649, 435] on button "Start Answering" at bounding box center [683, 437] width 304 height 33
click at [650, 441] on button "Start Answering" at bounding box center [683, 437] width 304 height 33
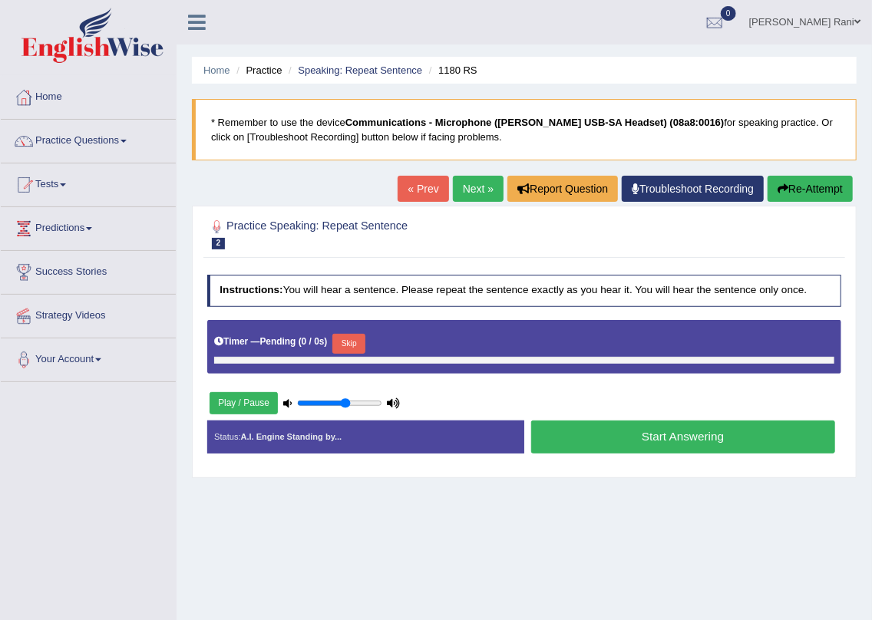
click at [230, 405] on button "Play / Pause" at bounding box center [244, 403] width 68 height 22
click at [284, 401] on icon at bounding box center [287, 403] width 8 height 8
click at [659, 444] on button "Start Answering" at bounding box center [683, 437] width 304 height 33
click at [661, 439] on button "Start Answering" at bounding box center [683, 437] width 304 height 33
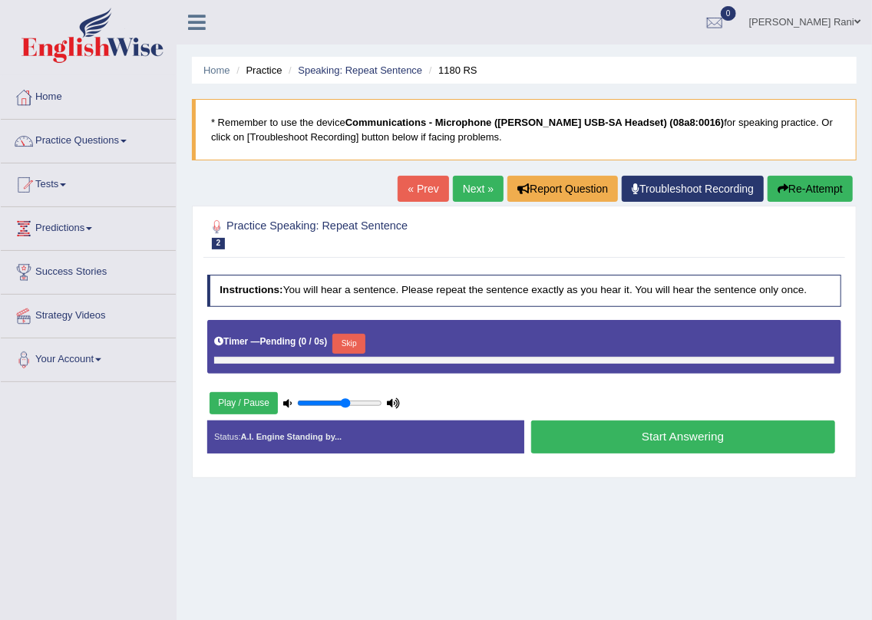
click at [661, 439] on button "Start Answering" at bounding box center [683, 437] width 304 height 33
click at [805, 196] on button "Re-Attempt" at bounding box center [810, 189] width 85 height 26
click at [236, 405] on button "Play / Pause" at bounding box center [244, 403] width 68 height 22
click at [260, 405] on button "Play / Pause" at bounding box center [244, 403] width 68 height 22
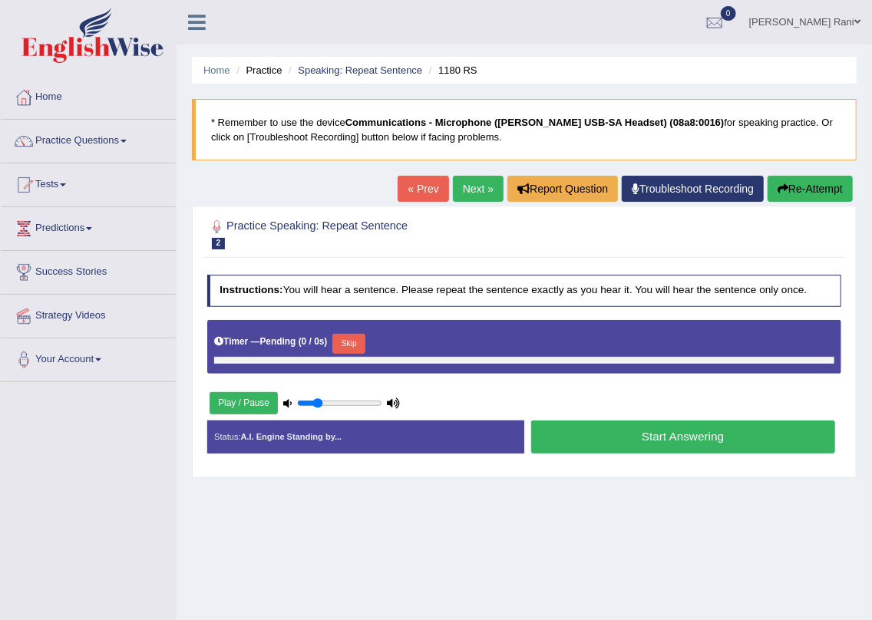
click at [317, 402] on input "range" at bounding box center [339, 403] width 85 height 11
drag, startPoint x: 317, startPoint y: 402, endPoint x: 261, endPoint y: 407, distance: 56.2
type input "0.05"
click at [297, 407] on input "range" at bounding box center [339, 403] width 85 height 11
click at [604, 440] on button "Start Answering" at bounding box center [683, 437] width 304 height 33
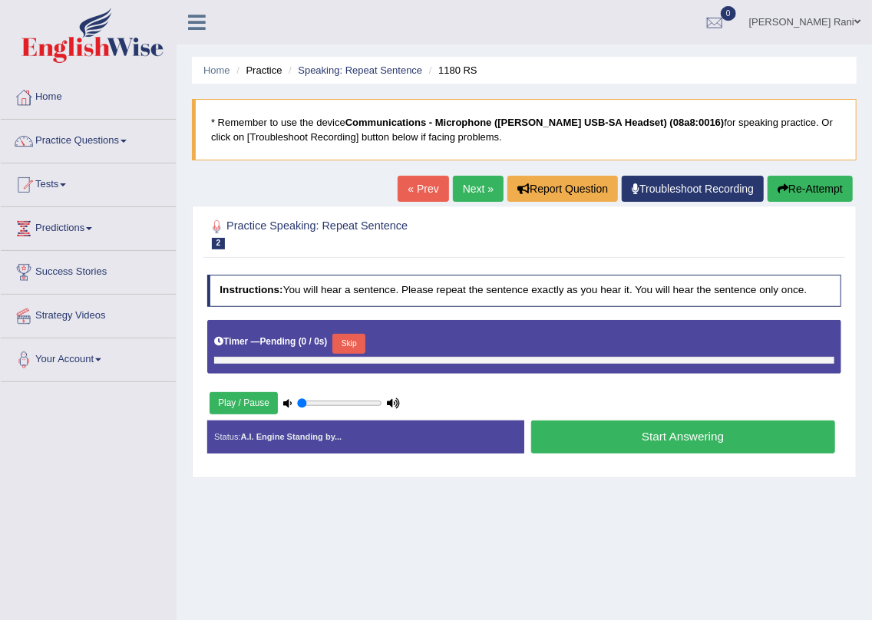
click at [649, 445] on button "Start Answering" at bounding box center [683, 437] width 304 height 33
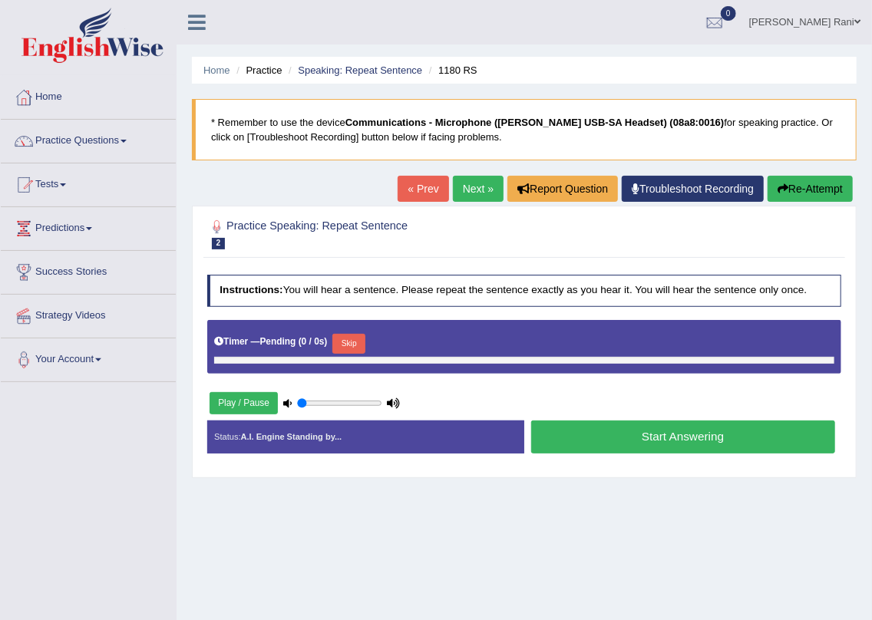
click at [649, 445] on button "Start Answering" at bounding box center [683, 437] width 304 height 33
click at [478, 190] on link "Next »" at bounding box center [478, 189] width 51 height 26
click at [634, 427] on button "Start Answering" at bounding box center [683, 437] width 304 height 33
click at [51, 89] on link "Home" at bounding box center [88, 95] width 175 height 38
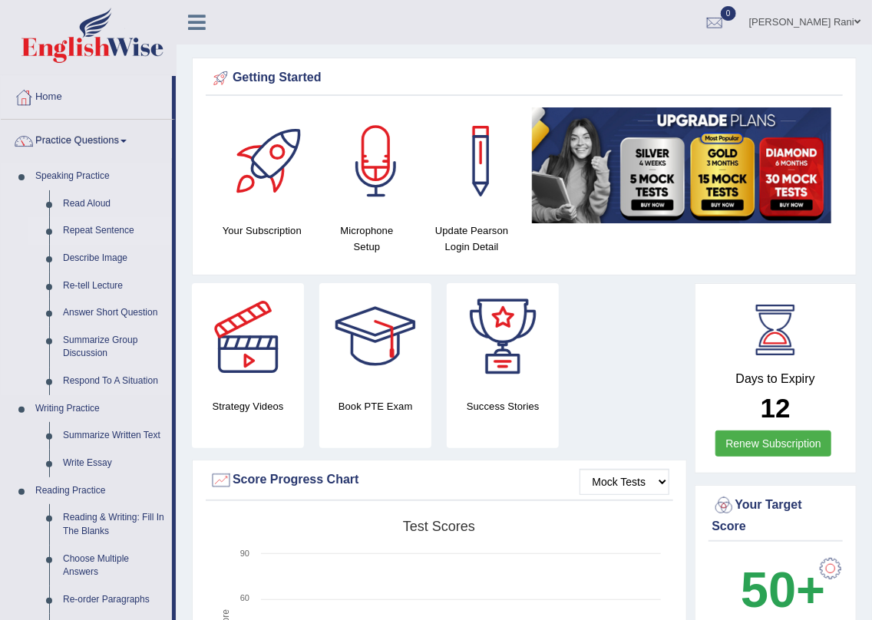
click at [111, 236] on link "Repeat Sentence" at bounding box center [114, 231] width 116 height 28
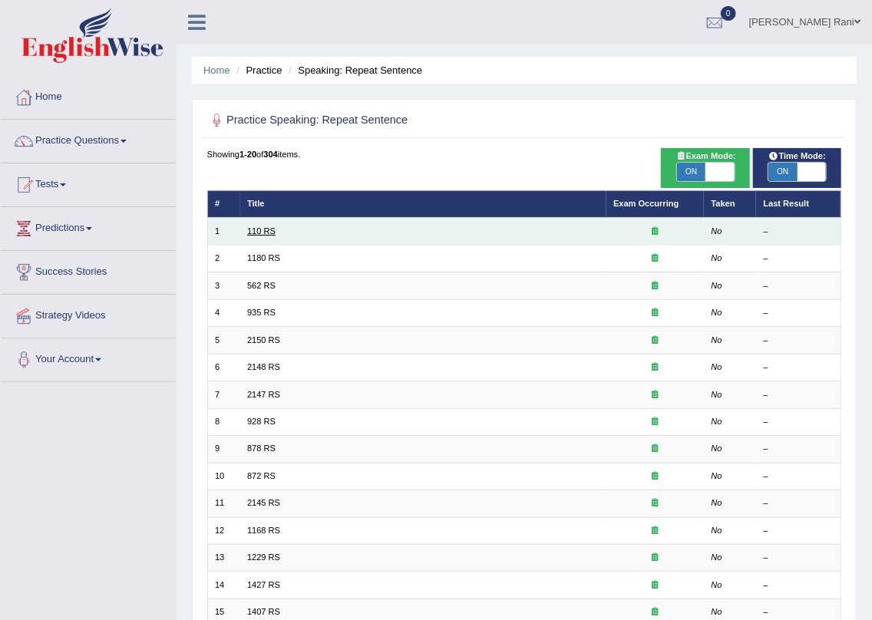
click at [270, 229] on link "110 RS" at bounding box center [261, 230] width 28 height 9
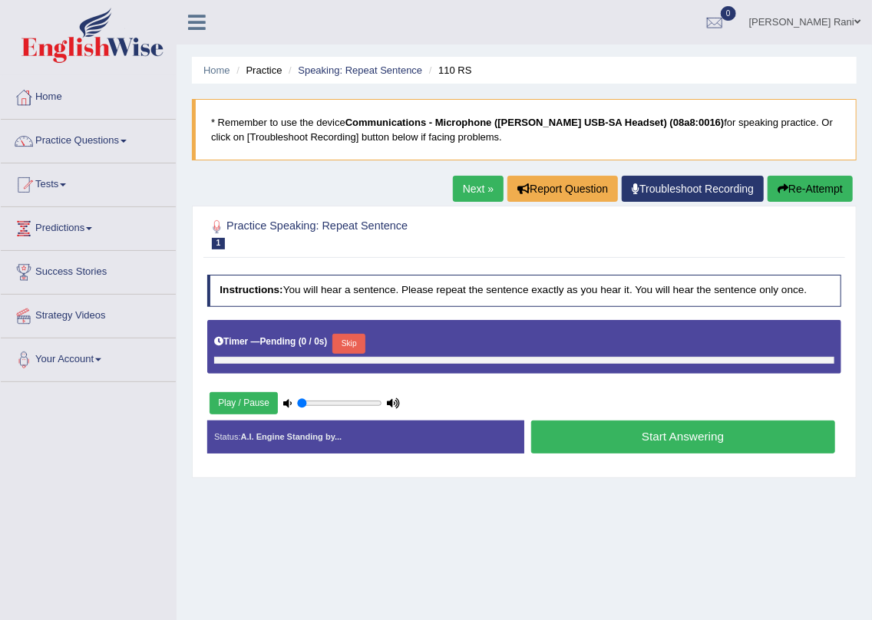
click at [360, 344] on button "Skip" at bounding box center [348, 344] width 33 height 20
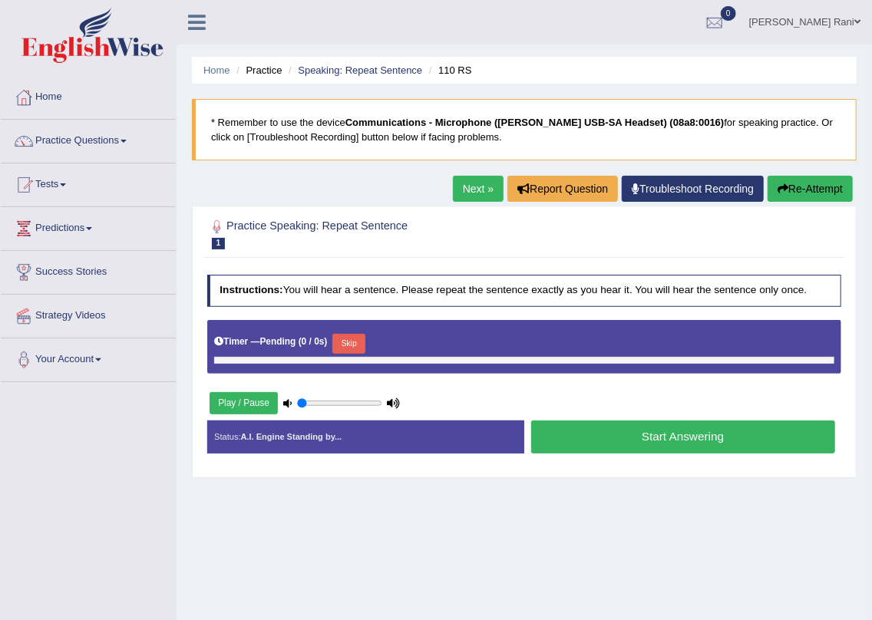
click at [360, 344] on button "Skip" at bounding box center [348, 344] width 33 height 20
click at [233, 399] on button "Play / Pause" at bounding box center [244, 403] width 68 height 22
click at [648, 445] on button "Start Answering" at bounding box center [683, 437] width 304 height 33
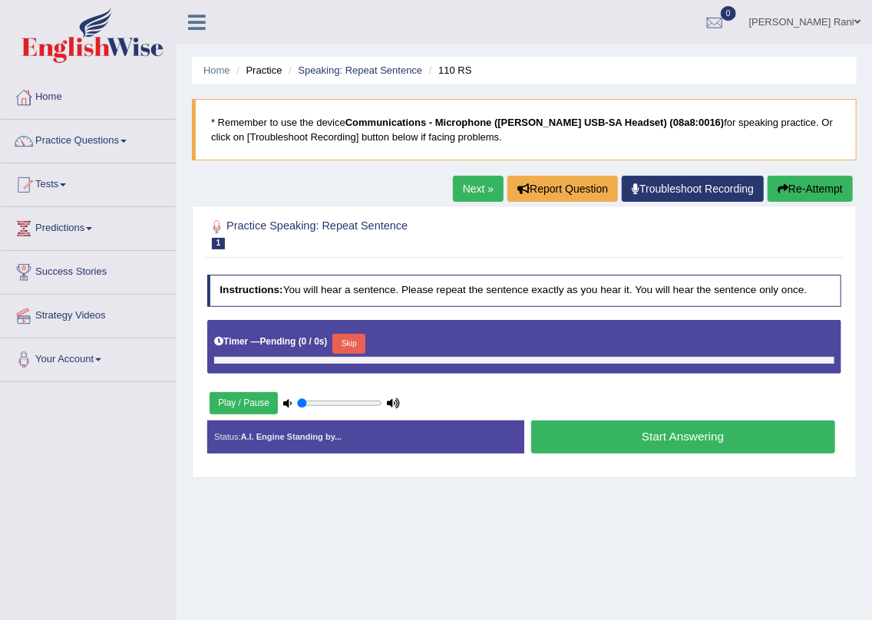
click at [648, 445] on button "Start Answering" at bounding box center [683, 437] width 304 height 33
click at [712, 192] on link "Troubleshoot Recording" at bounding box center [693, 189] width 142 height 26
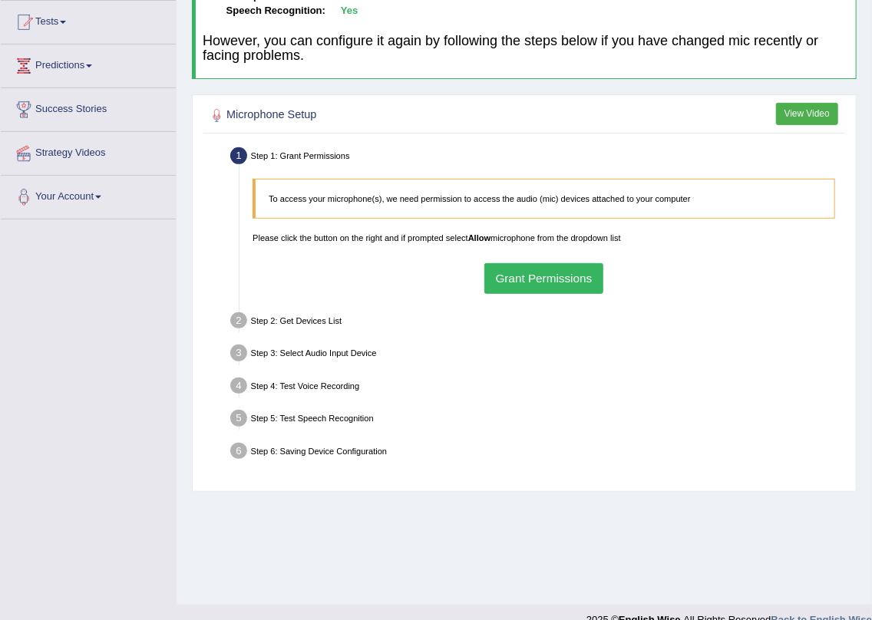
scroll to position [185, 0]
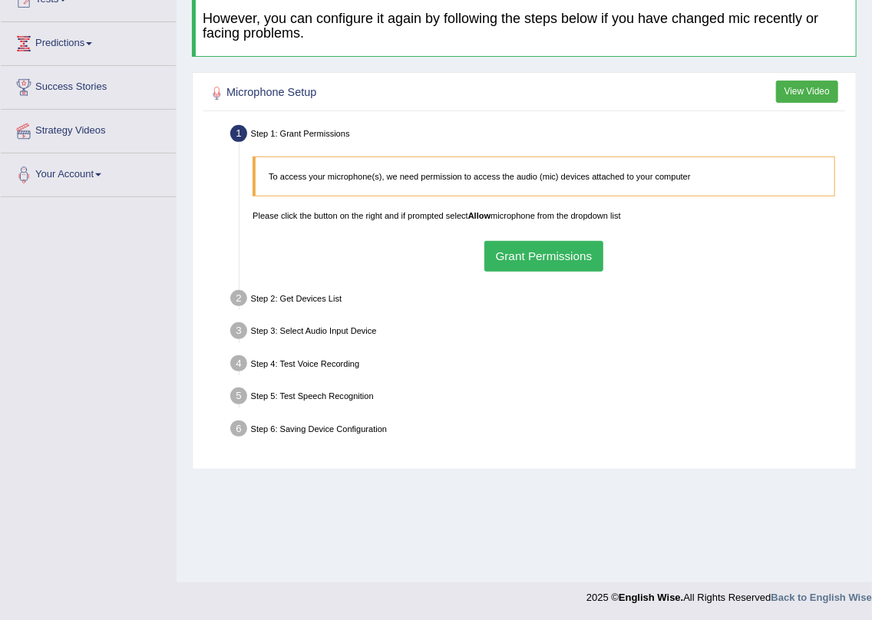
click at [543, 256] on button "Grant Permissions" at bounding box center [543, 256] width 119 height 30
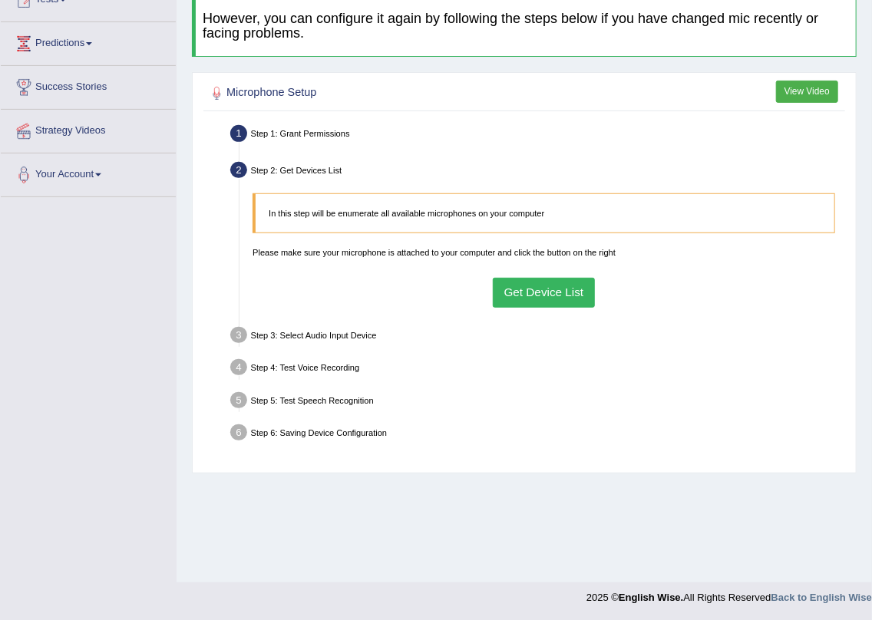
click at [533, 307] on div "In this step will be enumerate all available microphones on your computer Pleas…" at bounding box center [544, 251] width 596 height 128
click at [538, 292] on button "Get Device List" at bounding box center [544, 293] width 102 height 30
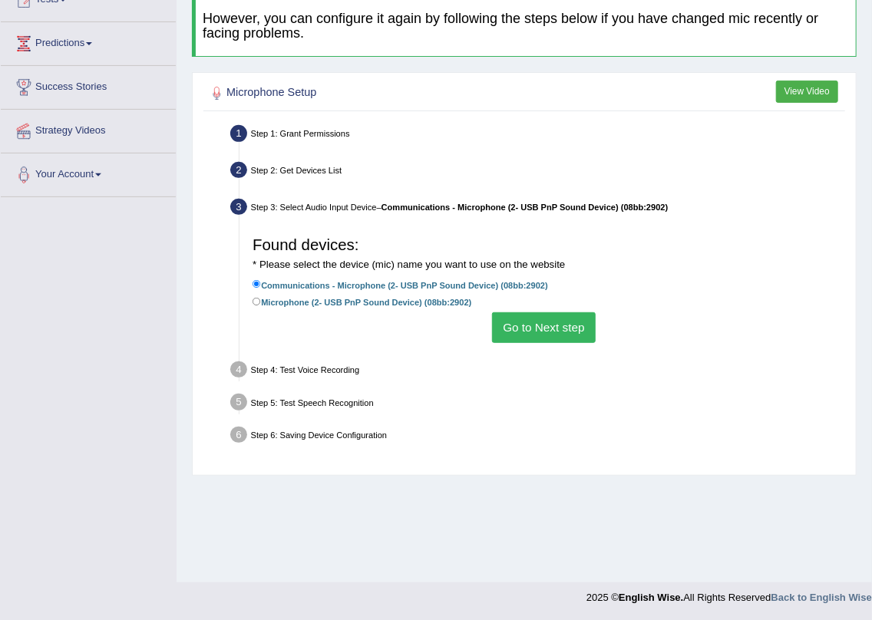
click at [540, 342] on button "Go to Next step" at bounding box center [544, 327] width 104 height 30
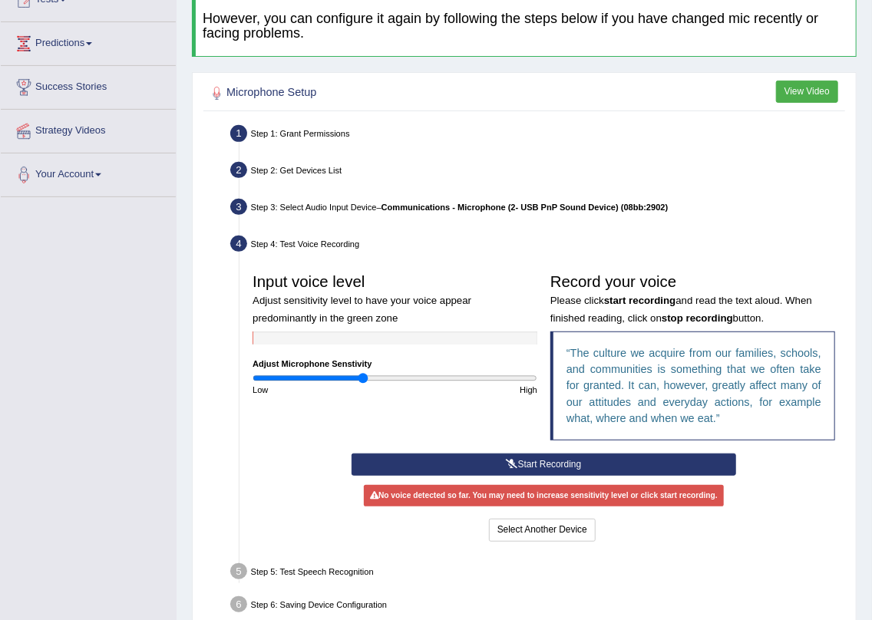
scroll to position [256, 0]
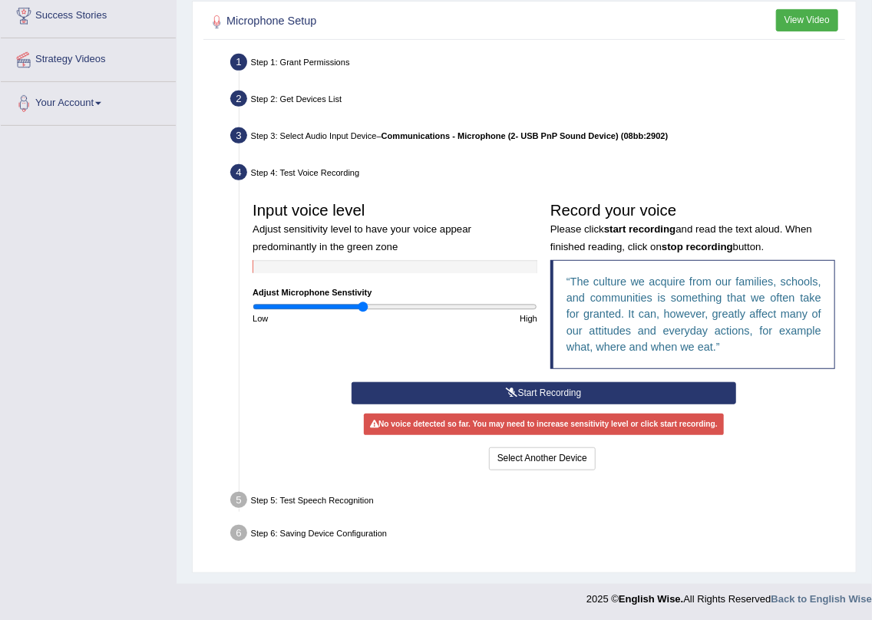
click at [573, 393] on button "Start Recording" at bounding box center [544, 393] width 384 height 22
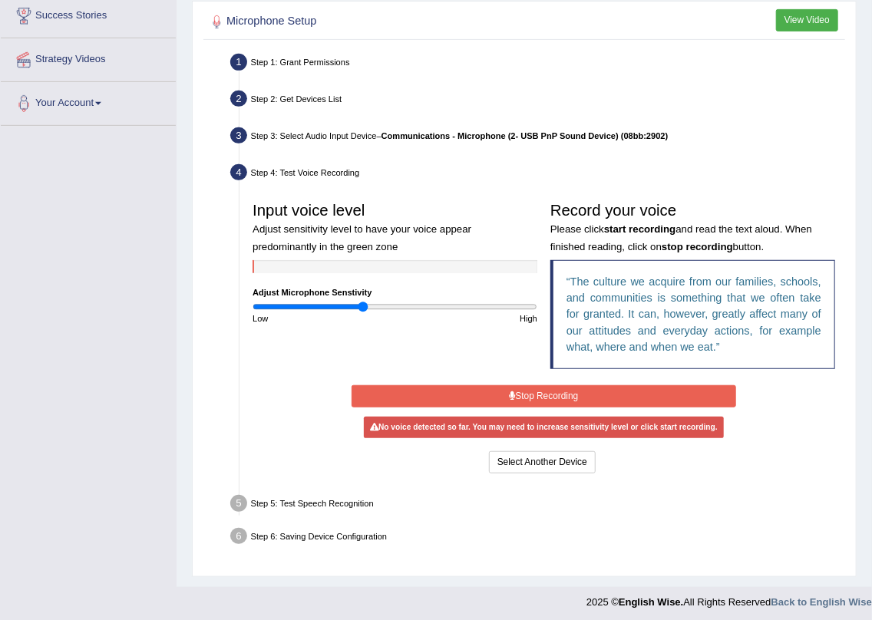
click at [573, 393] on button "Stop Recording" at bounding box center [544, 396] width 384 height 22
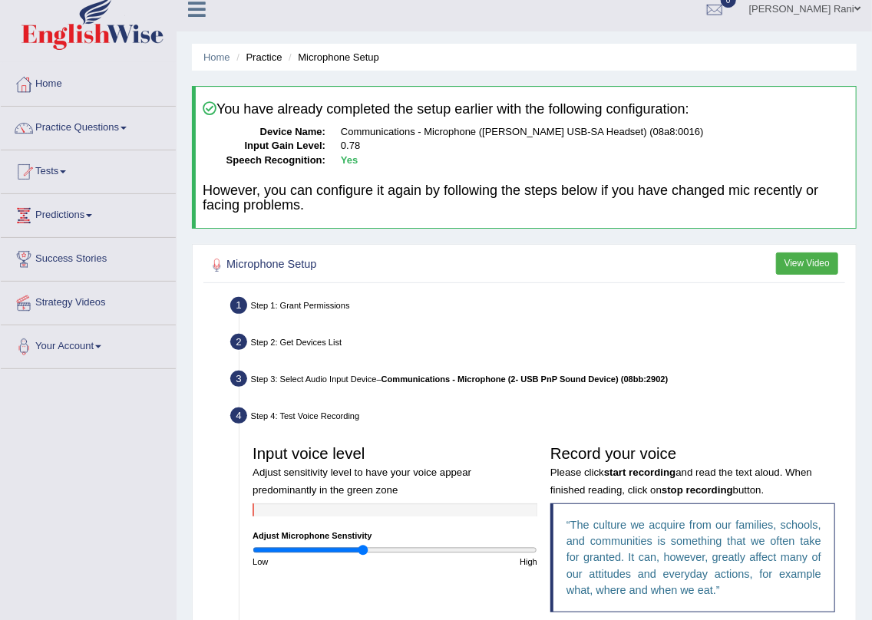
scroll to position [0, 0]
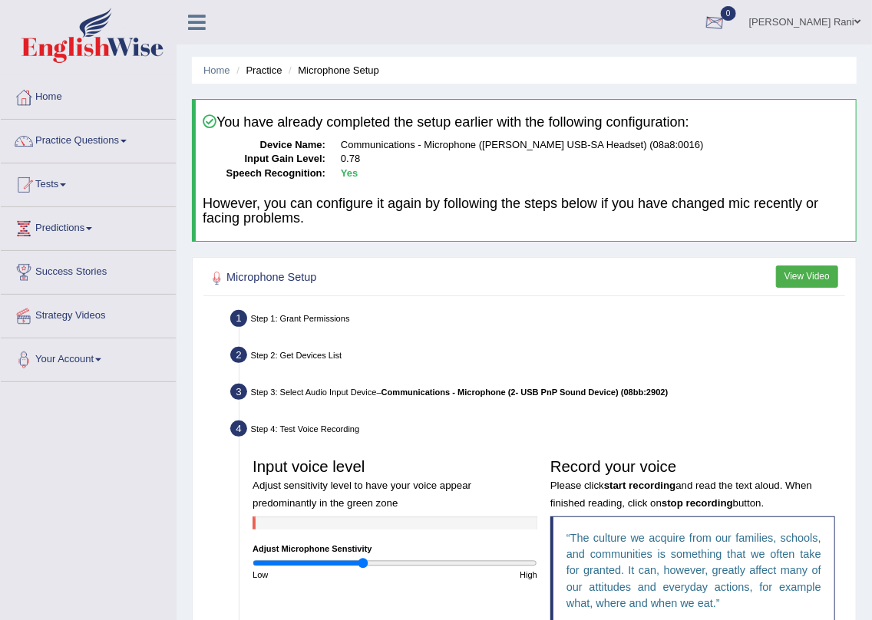
click at [738, 21] on link "0" at bounding box center [715, 20] width 46 height 40
click at [827, 28] on link "Neelam Rani" at bounding box center [805, 20] width 134 height 40
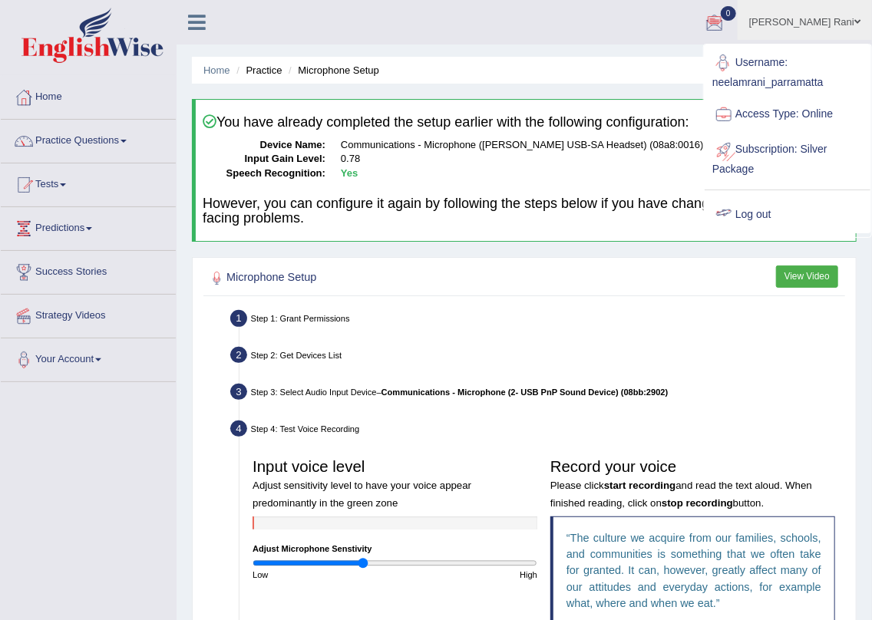
click at [765, 215] on link "Log out" at bounding box center [788, 214] width 166 height 35
